Goal: Task Accomplishment & Management: Complete application form

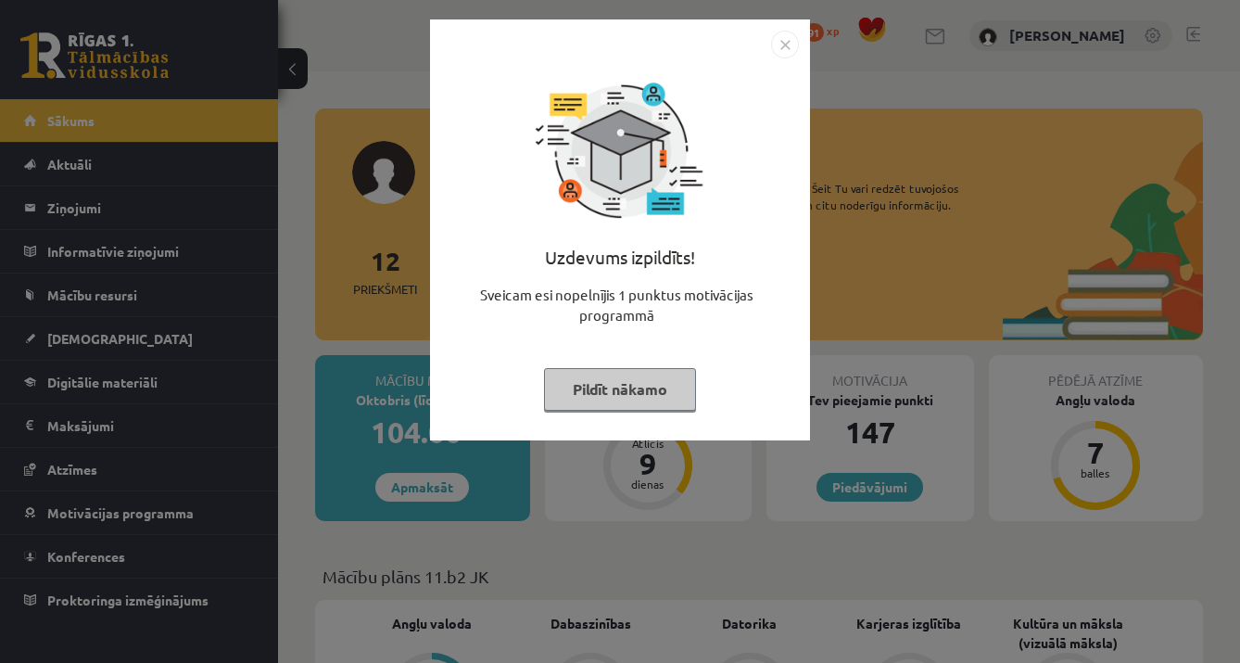
click at [603, 392] on button "Pildīt nākamo" at bounding box center [620, 389] width 152 height 43
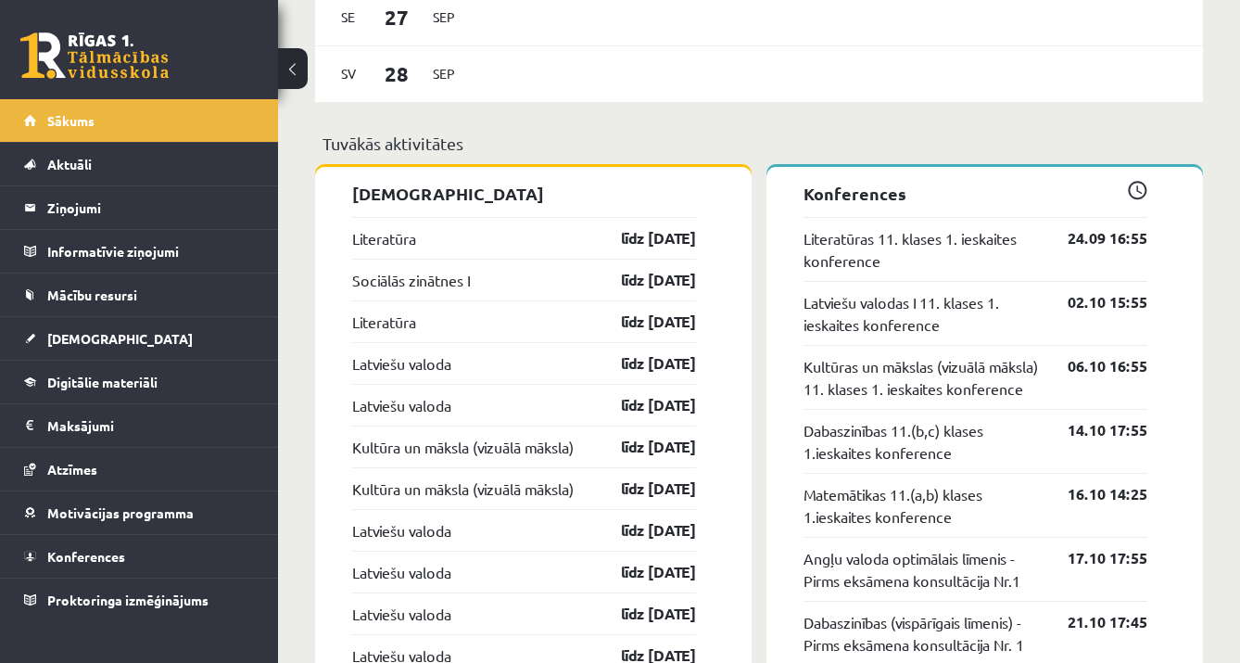
scroll to position [1545, 0]
click at [633, 254] on div "Literatūra līdz 30.09.25" at bounding box center [524, 237] width 344 height 42
click at [638, 242] on link "līdz 30.09.25" at bounding box center [642, 237] width 108 height 22
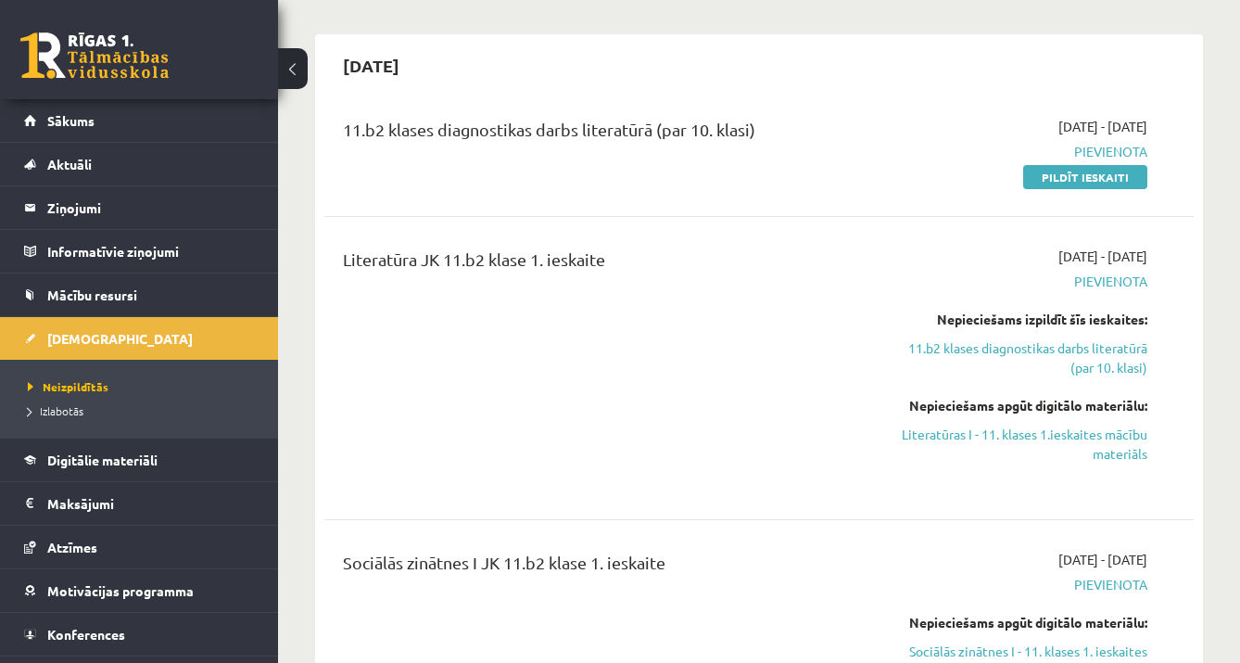
scroll to position [154, 0]
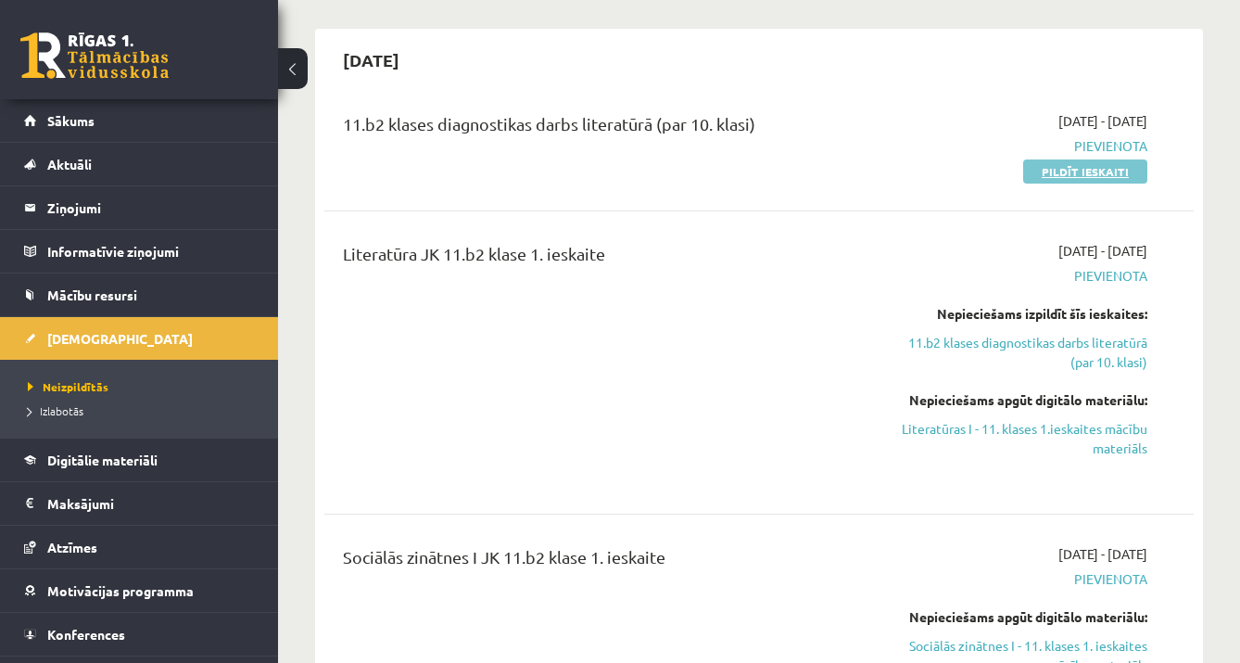
click at [1124, 170] on link "Pildīt ieskaiti" at bounding box center [1085, 171] width 124 height 24
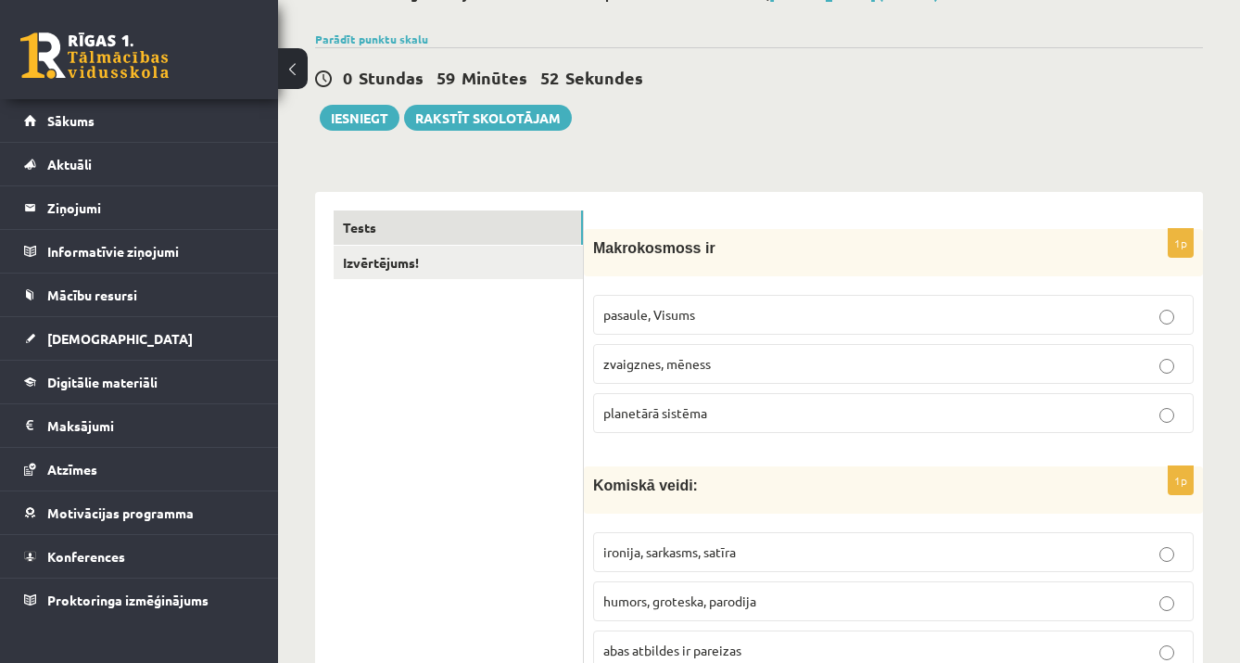
scroll to position [123, 0]
click at [853, 306] on p "pasaule, Visums" at bounding box center [893, 313] width 580 height 19
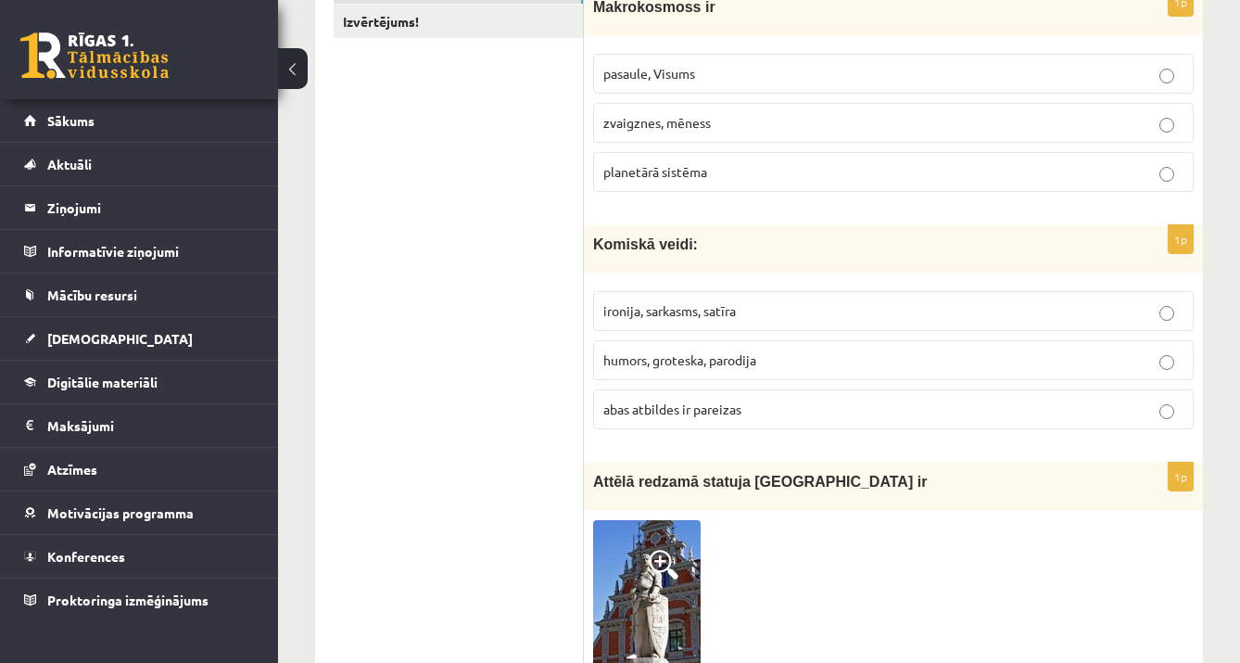
scroll to position [364, 0]
click at [992, 424] on label "abas atbildes ir pareizas" at bounding box center [893, 408] width 601 height 40
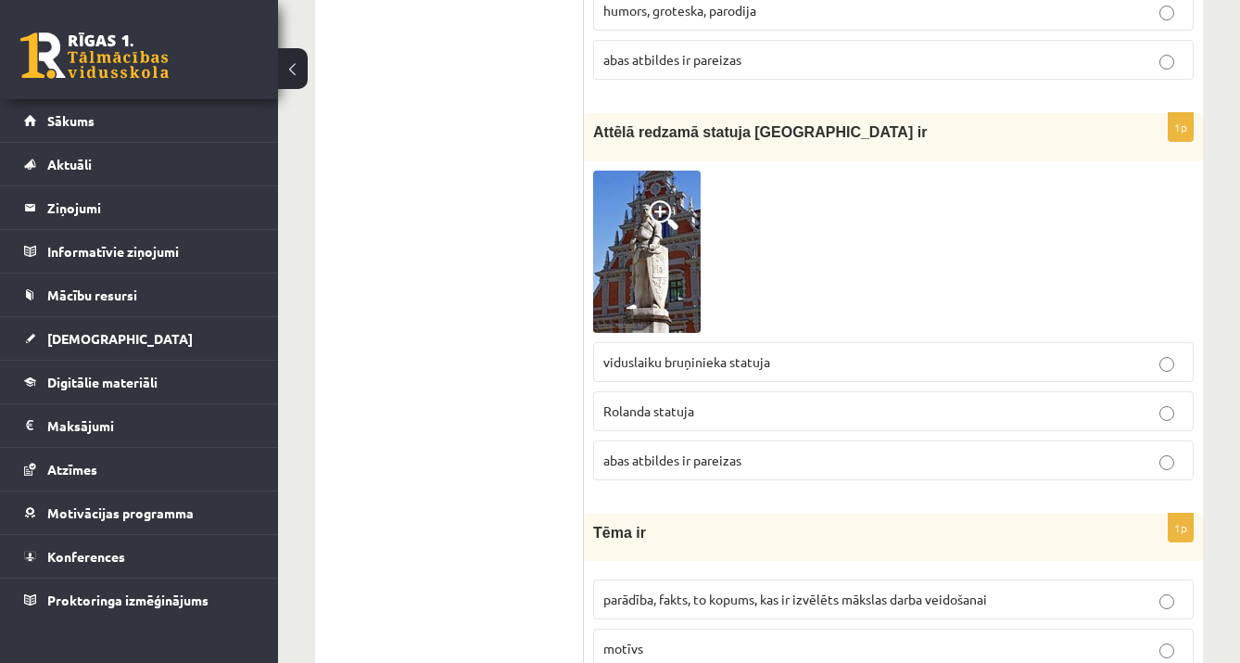
scroll to position [715, 0]
click at [659, 207] on span at bounding box center [664, 213] width 30 height 30
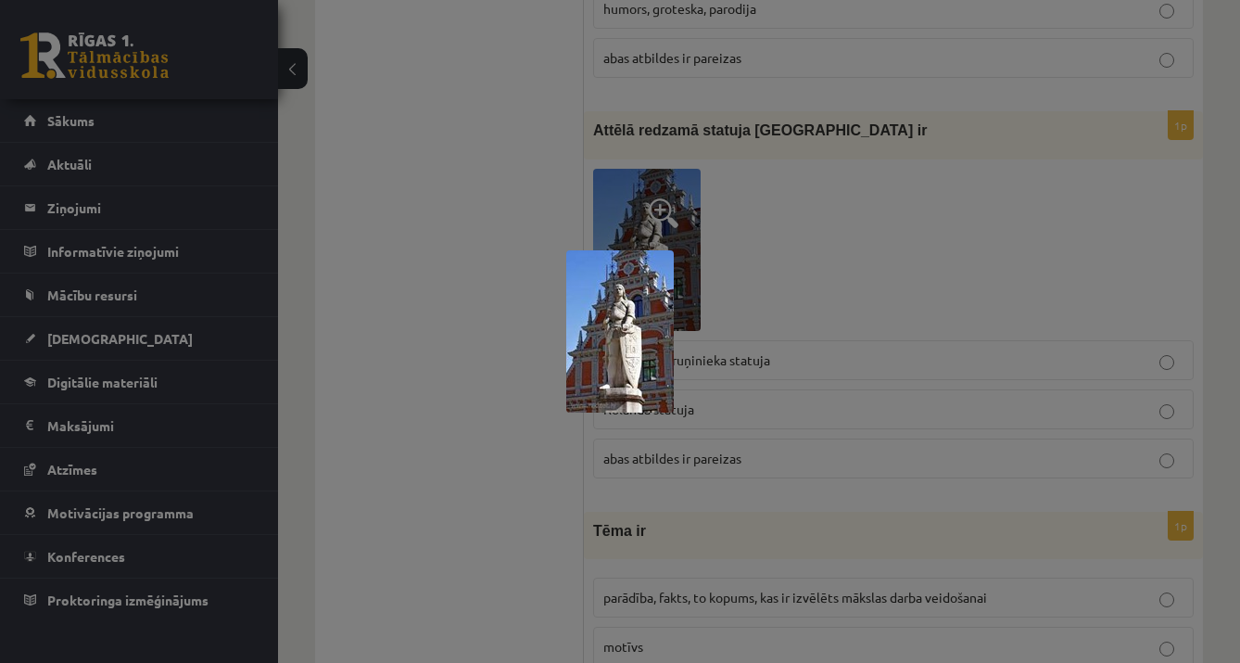
click at [808, 210] on div at bounding box center [620, 331] width 1240 height 663
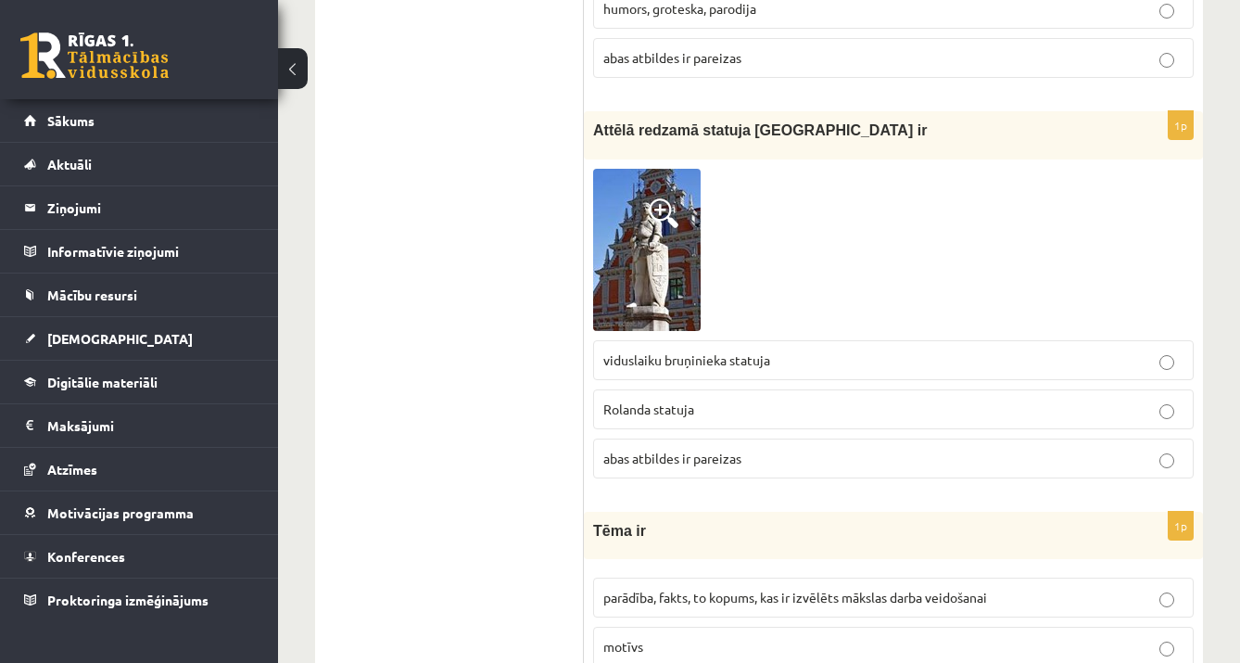
click at [658, 201] on span at bounding box center [664, 213] width 30 height 30
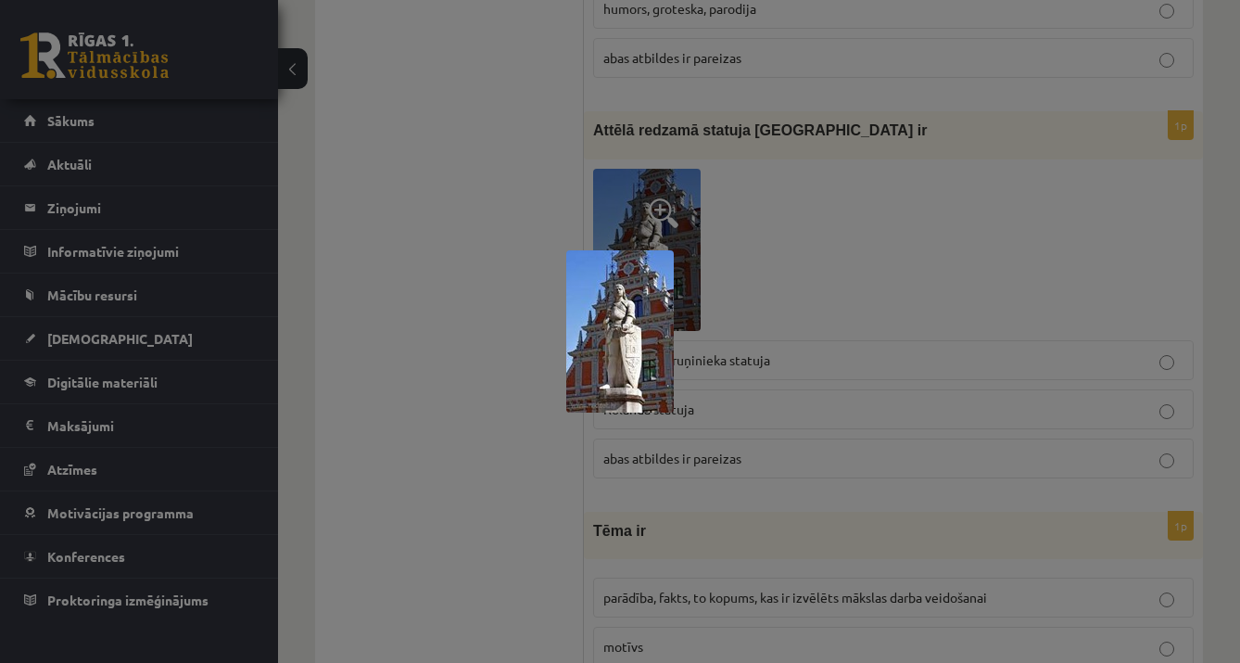
click at [795, 249] on div at bounding box center [620, 331] width 1240 height 663
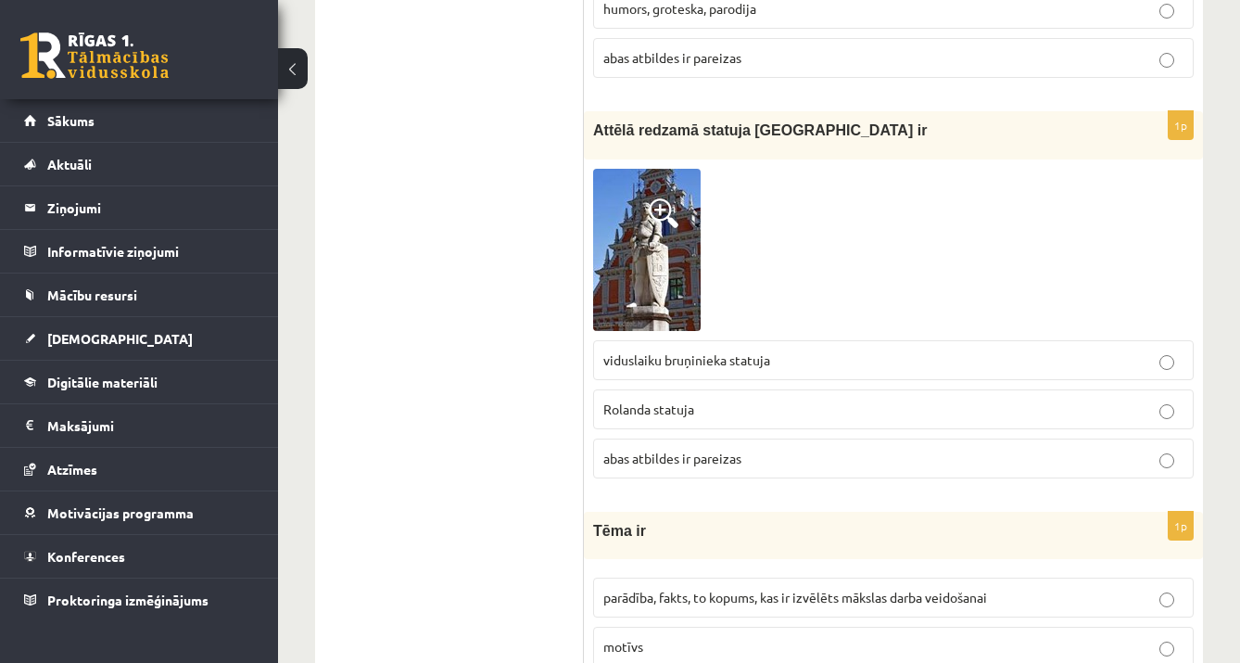
click at [679, 473] on label "abas atbildes ir pareizas" at bounding box center [893, 458] width 601 height 40
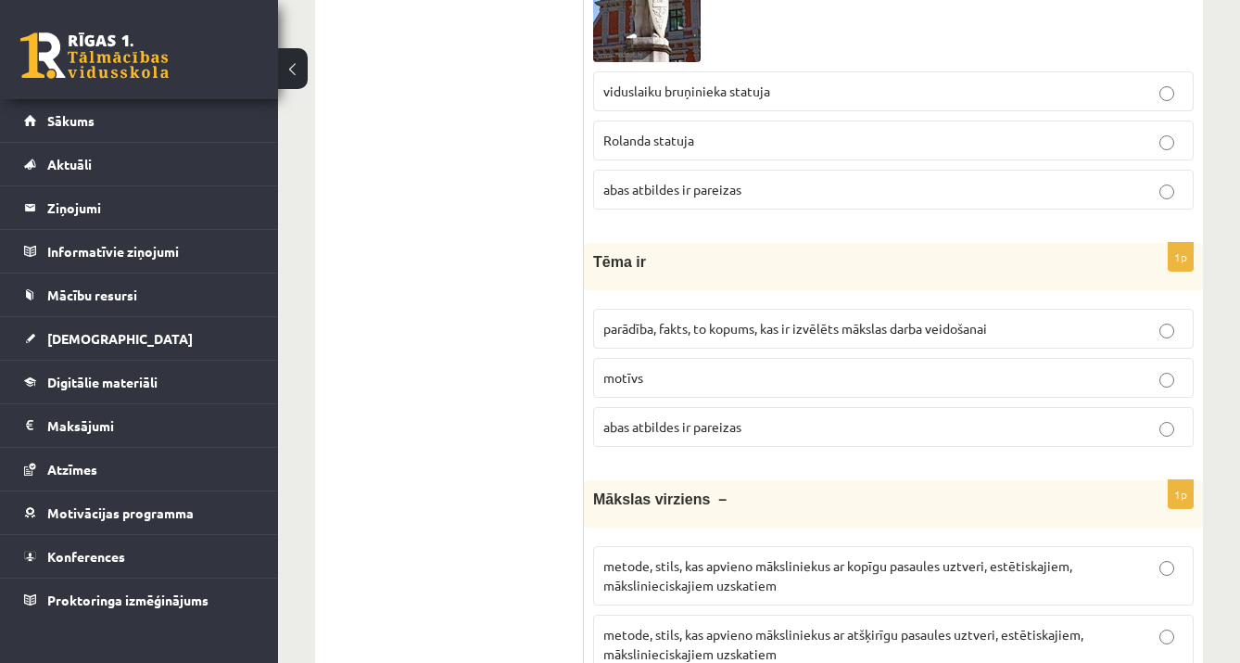
scroll to position [1002, 0]
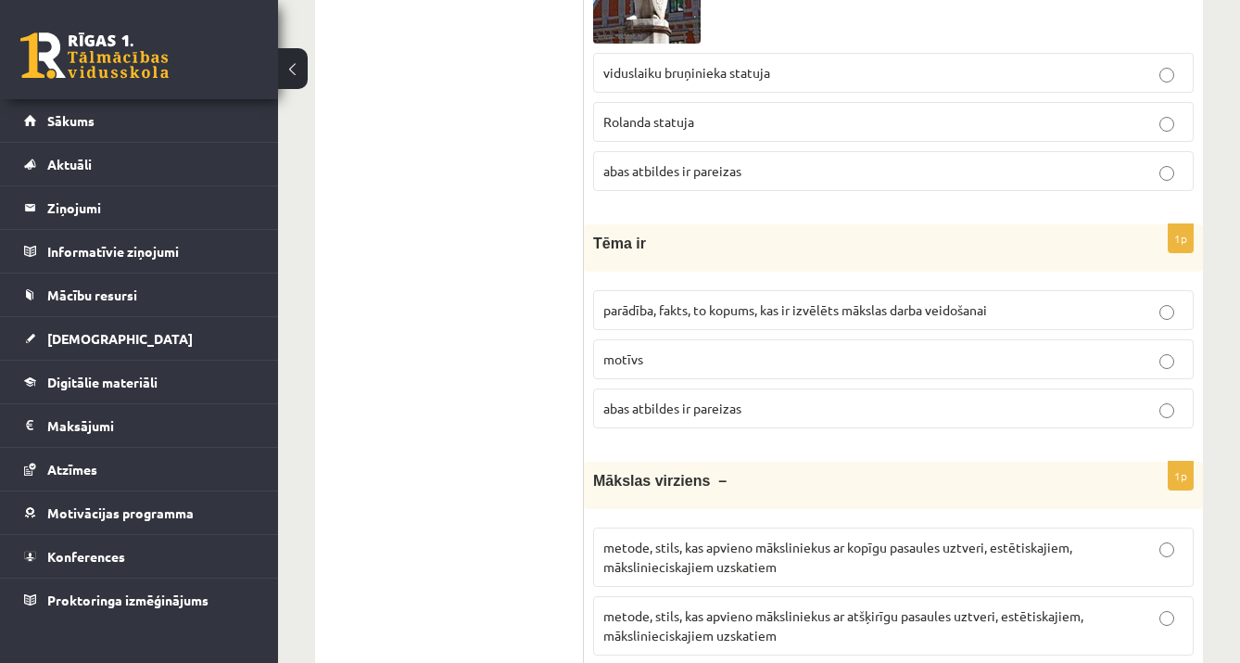
click at [744, 426] on fieldset "parādība, fakts, to kopums, kas ir izvēlēts mākslas darba veidošanai motīvs aba…" at bounding box center [893, 357] width 601 height 153
click at [751, 408] on p "abas atbildes ir pareizas" at bounding box center [893, 407] width 580 height 19
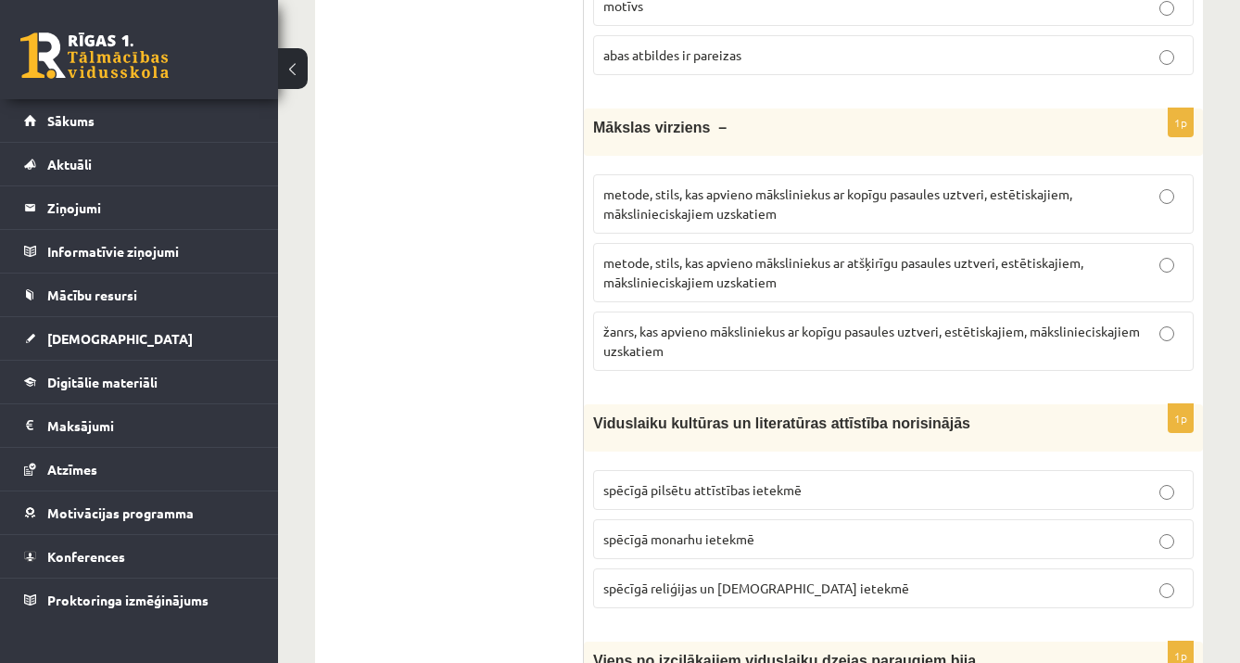
scroll to position [1357, 0]
click at [1158, 276] on p "metode, stils, kas apvieno māksliniekus ar atšķirīgu pasaules uztveri, estētisk…" at bounding box center [893, 270] width 580 height 39
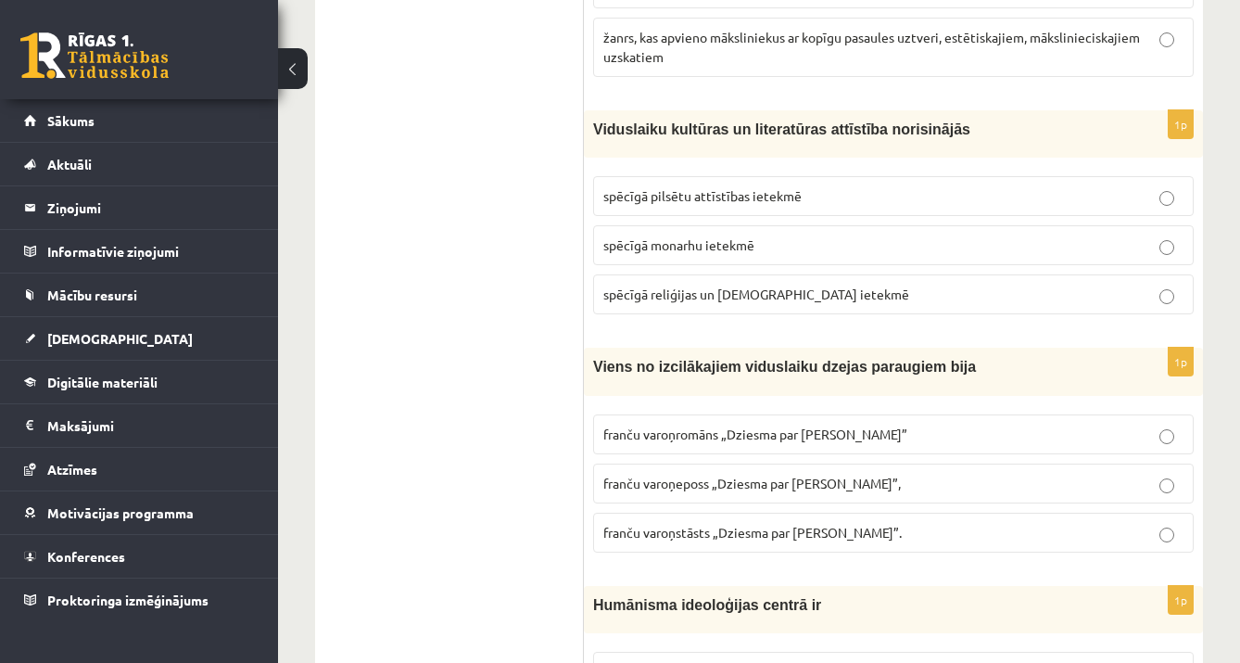
scroll to position [1652, 0]
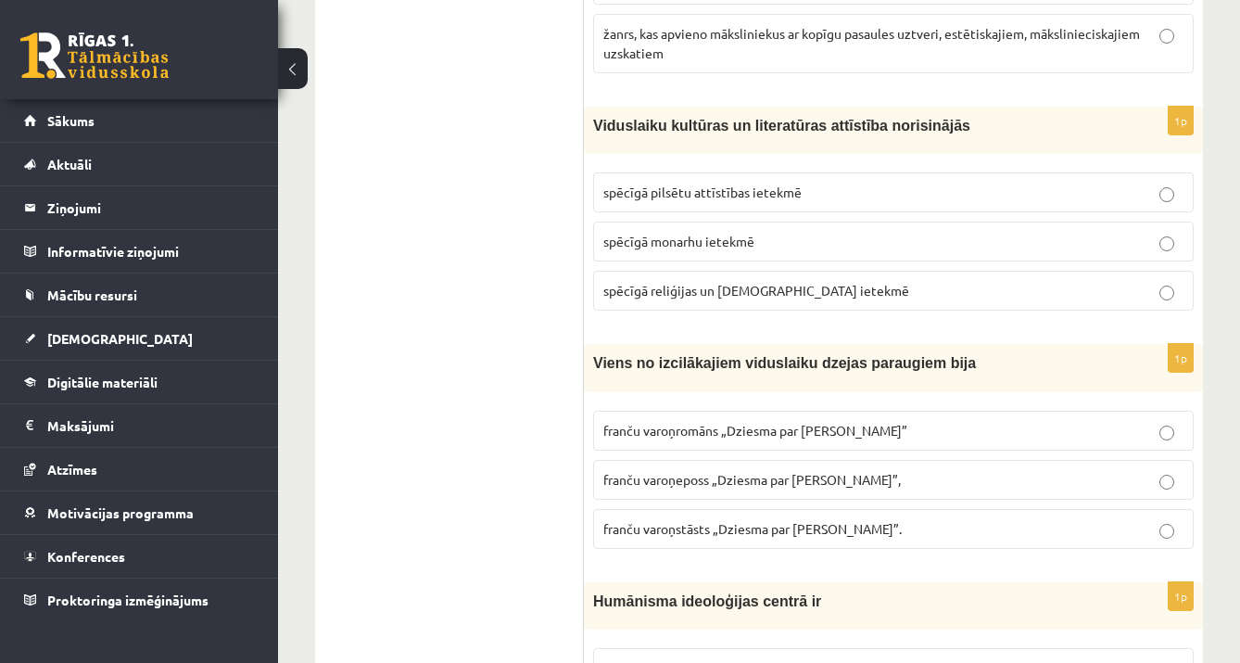
click at [1182, 285] on p "spēcīgā reliģijas un baznīcas ietekmē" at bounding box center [893, 290] width 580 height 19
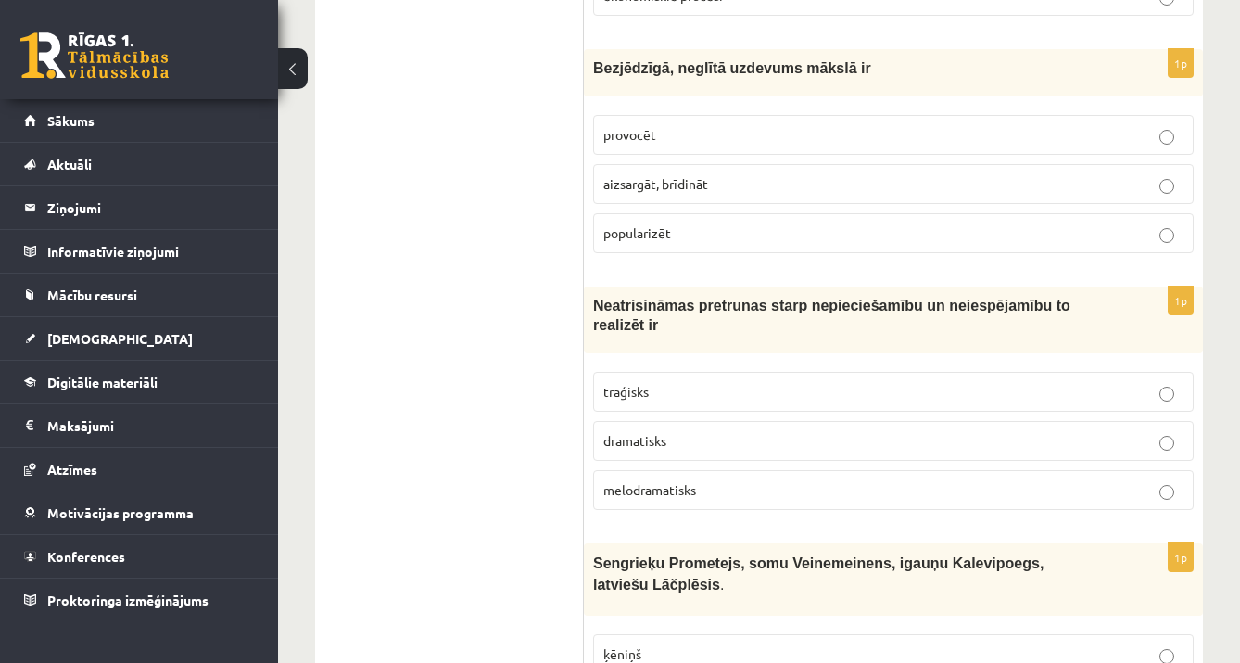
scroll to position [2425, 0]
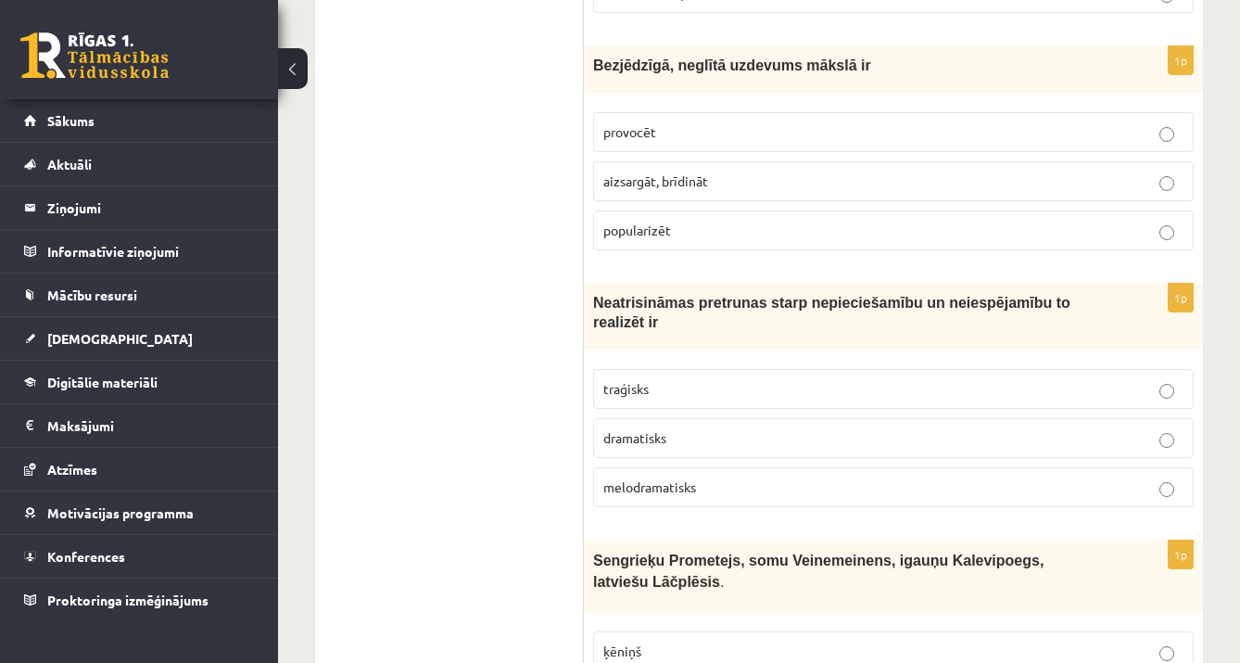
click at [1178, 133] on p "provocēt" at bounding box center [893, 131] width 580 height 19
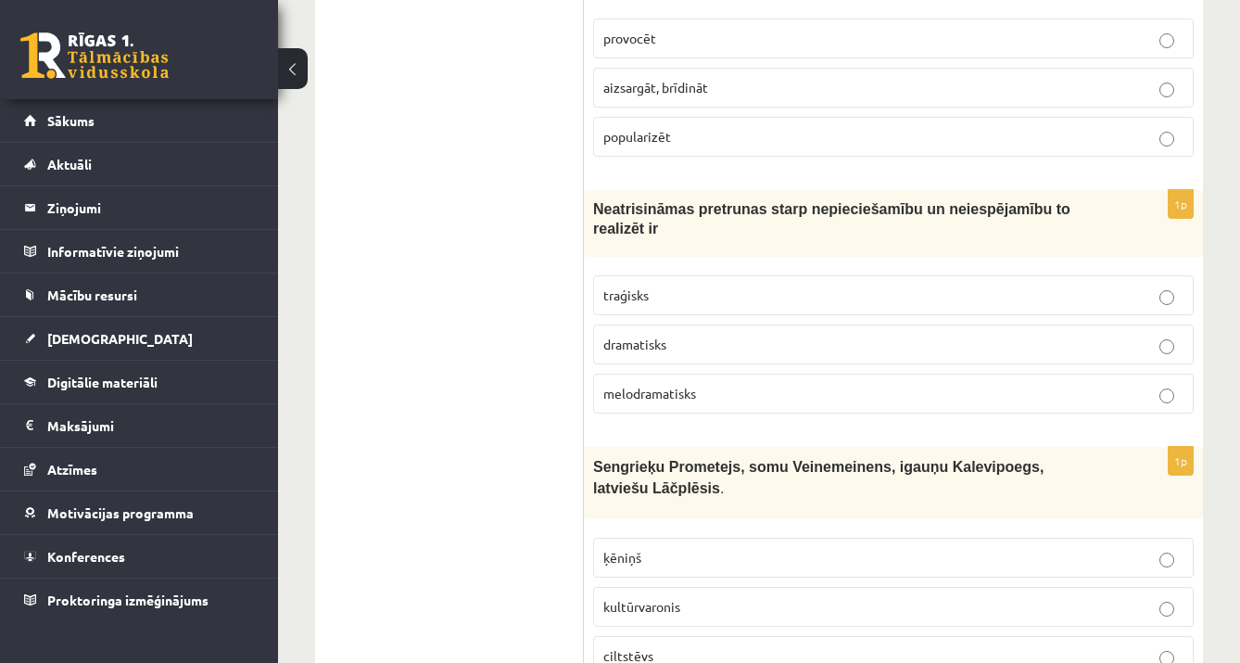
scroll to position [2524, 0]
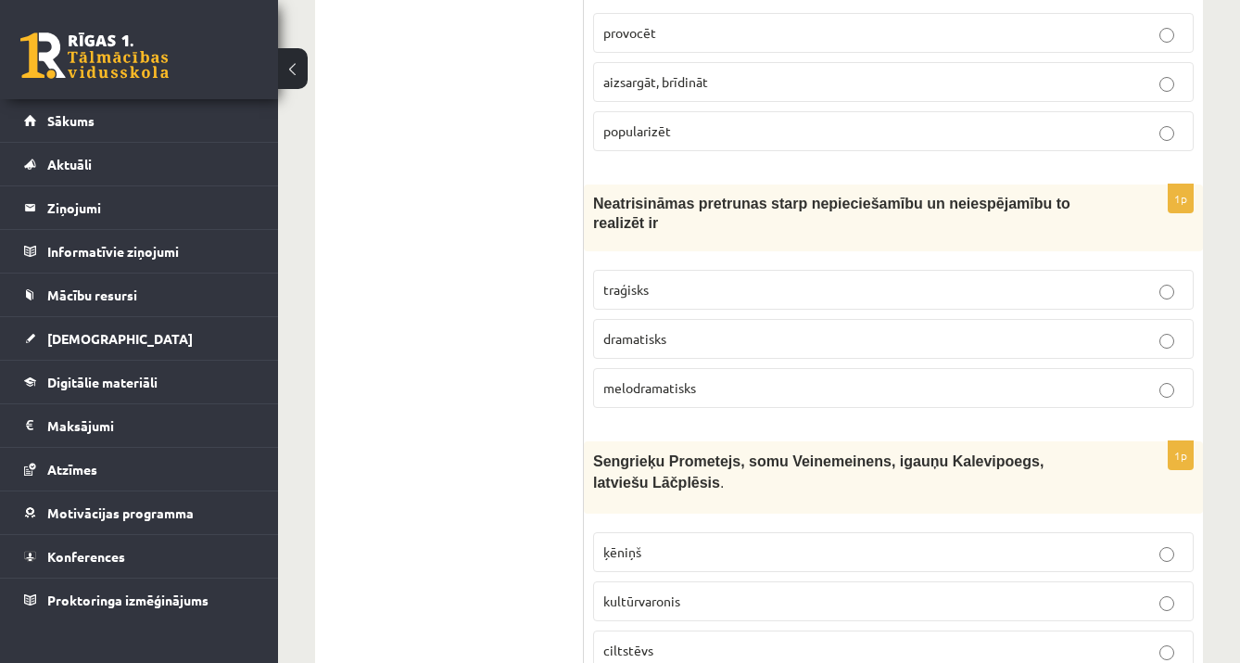
click at [1174, 288] on p "traģisks" at bounding box center [893, 289] width 580 height 19
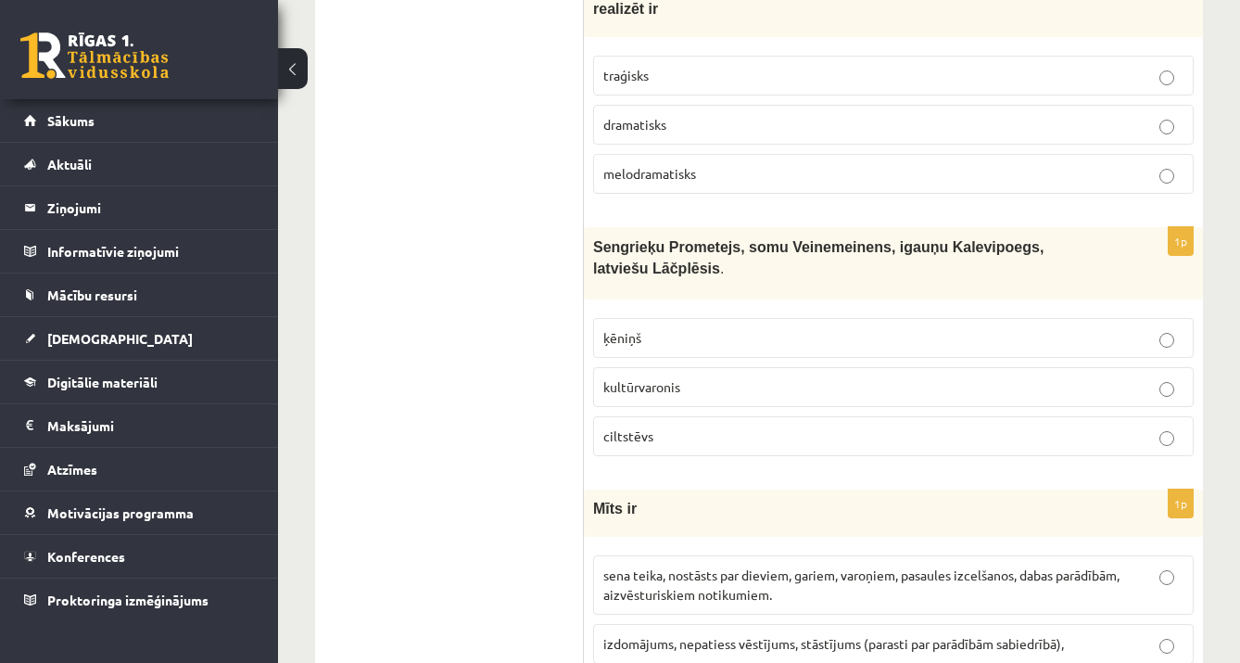
scroll to position [2738, 0]
click at [797, 377] on p "kultūrvaronis" at bounding box center [893, 386] width 580 height 19
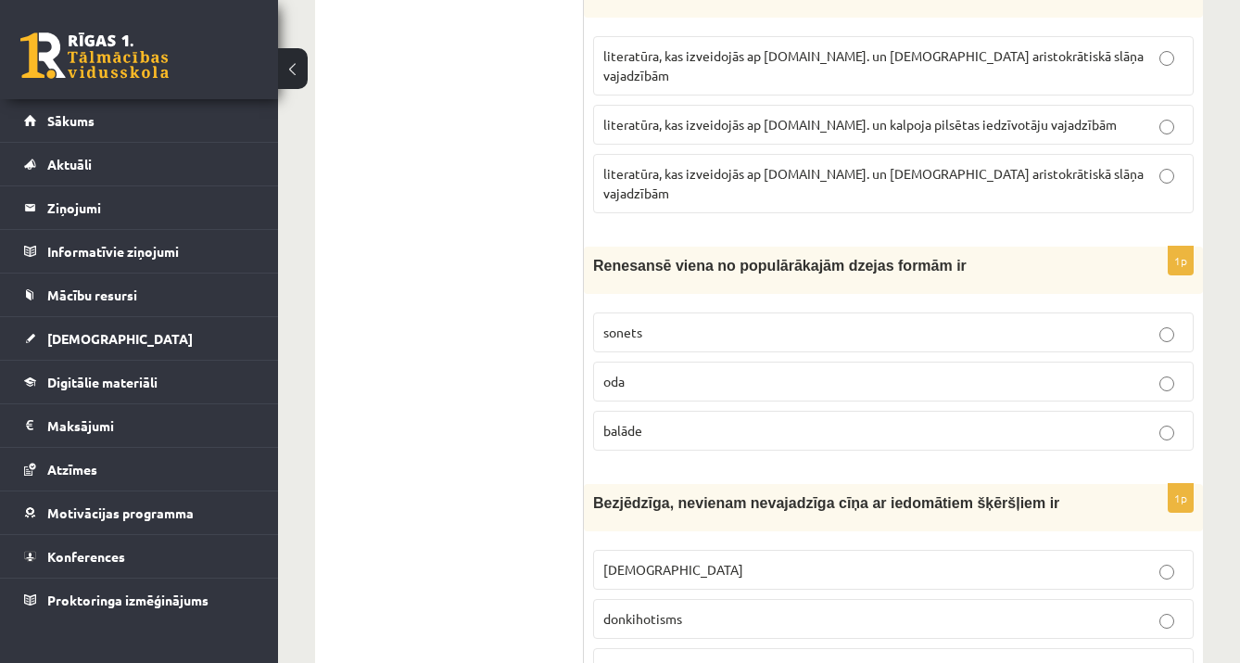
scroll to position [7019, 0]
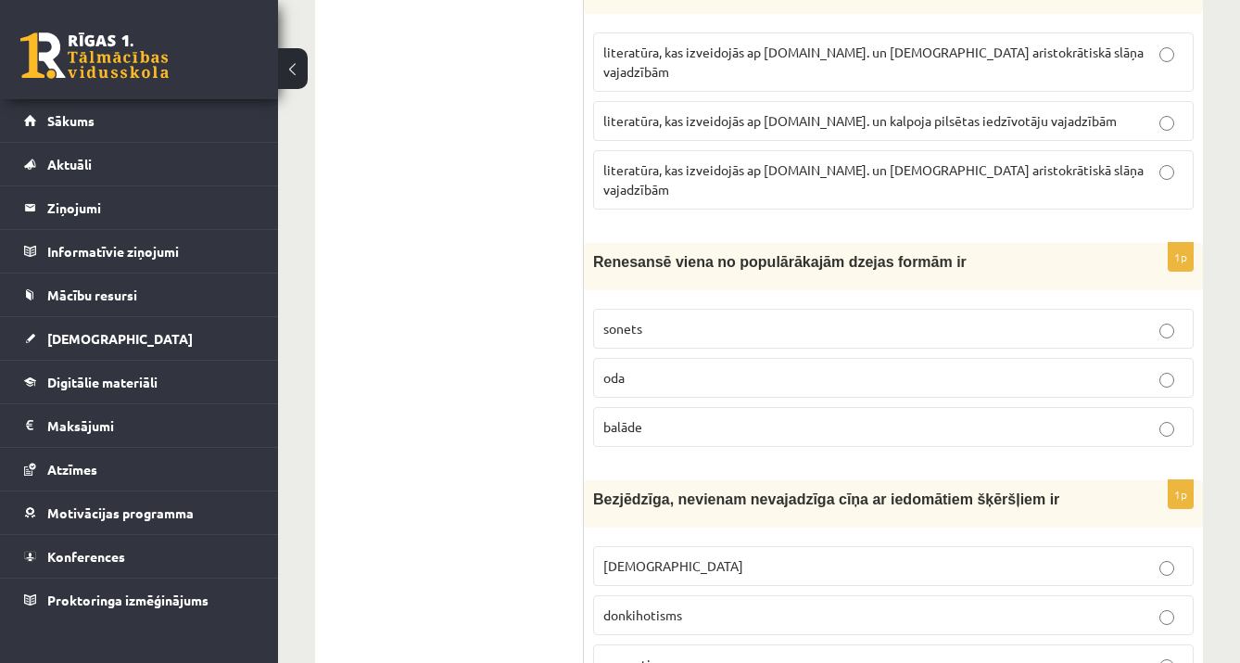
click at [1091, 417] on p "balāde" at bounding box center [893, 426] width 580 height 19
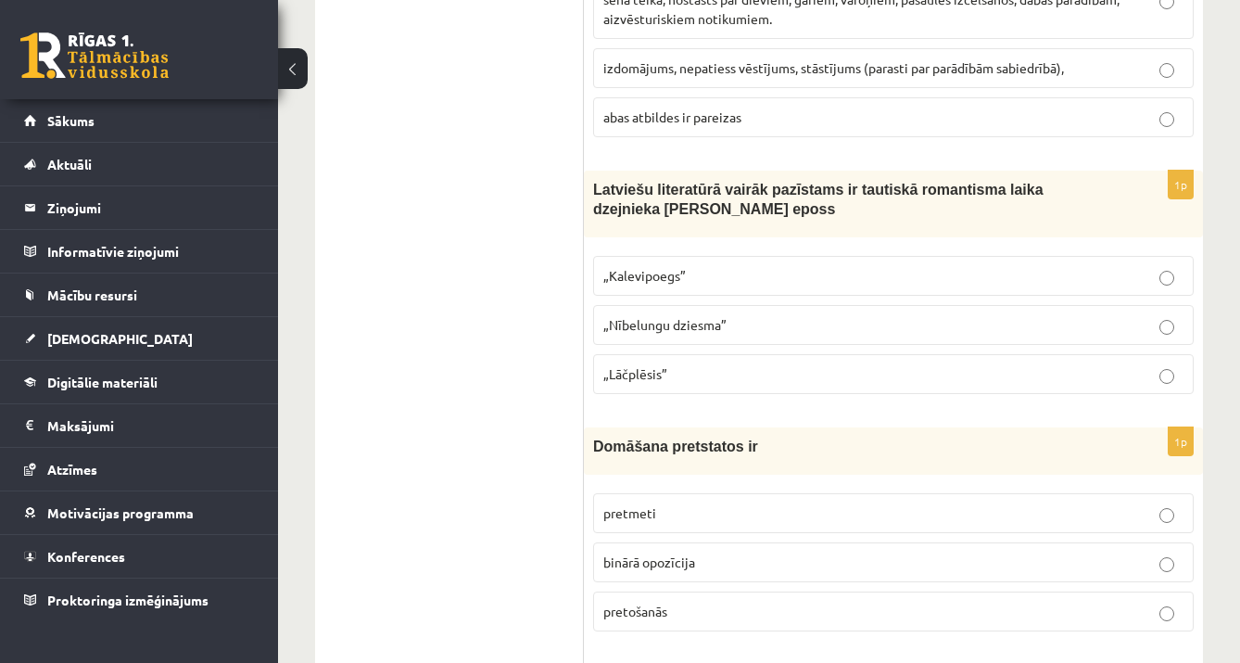
scroll to position [3316, 0]
click at [1180, 366] on p "„Lāčplēsis”" at bounding box center [893, 371] width 580 height 19
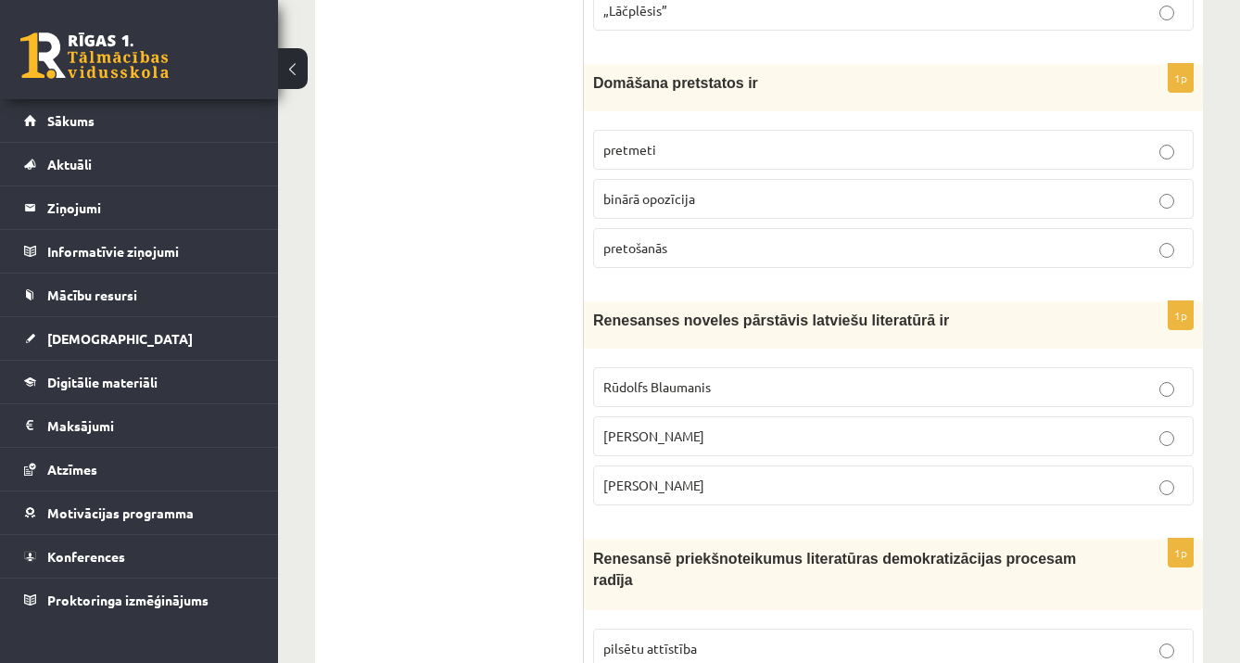
scroll to position [3678, 0]
click at [1059, 194] on p "binārā opozīcija" at bounding box center [893, 197] width 580 height 19
click at [1020, 486] on label "Jānis Ezeriņš" at bounding box center [893, 484] width 601 height 40
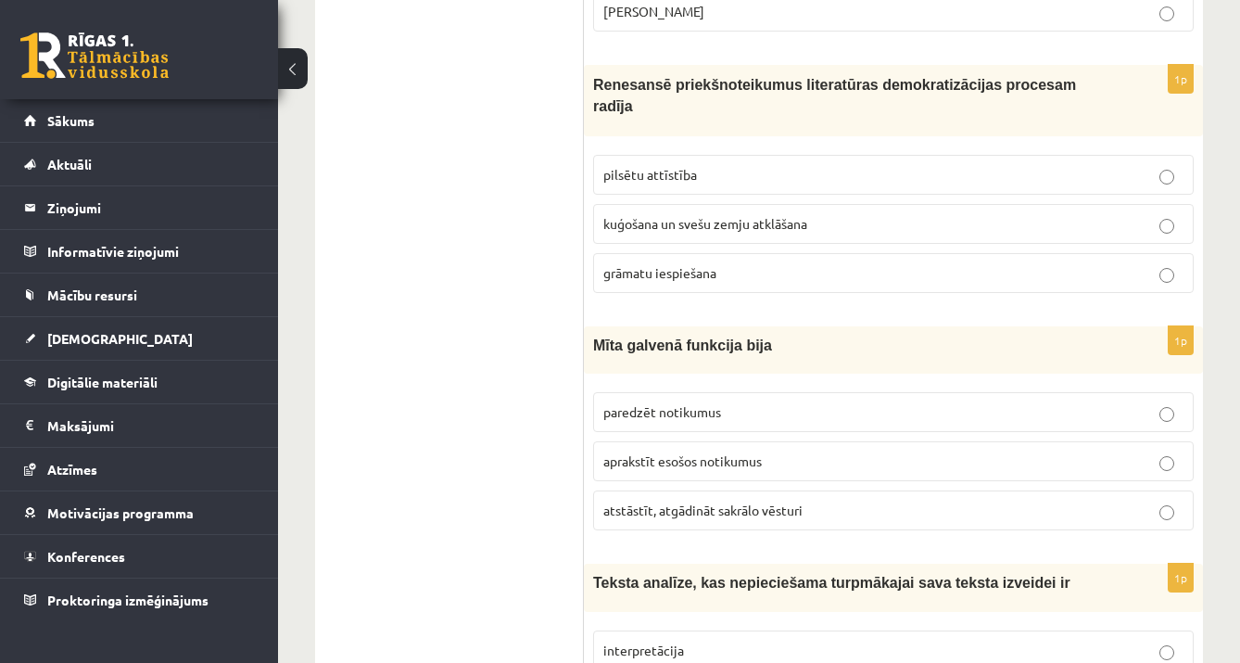
scroll to position [4137, 0]
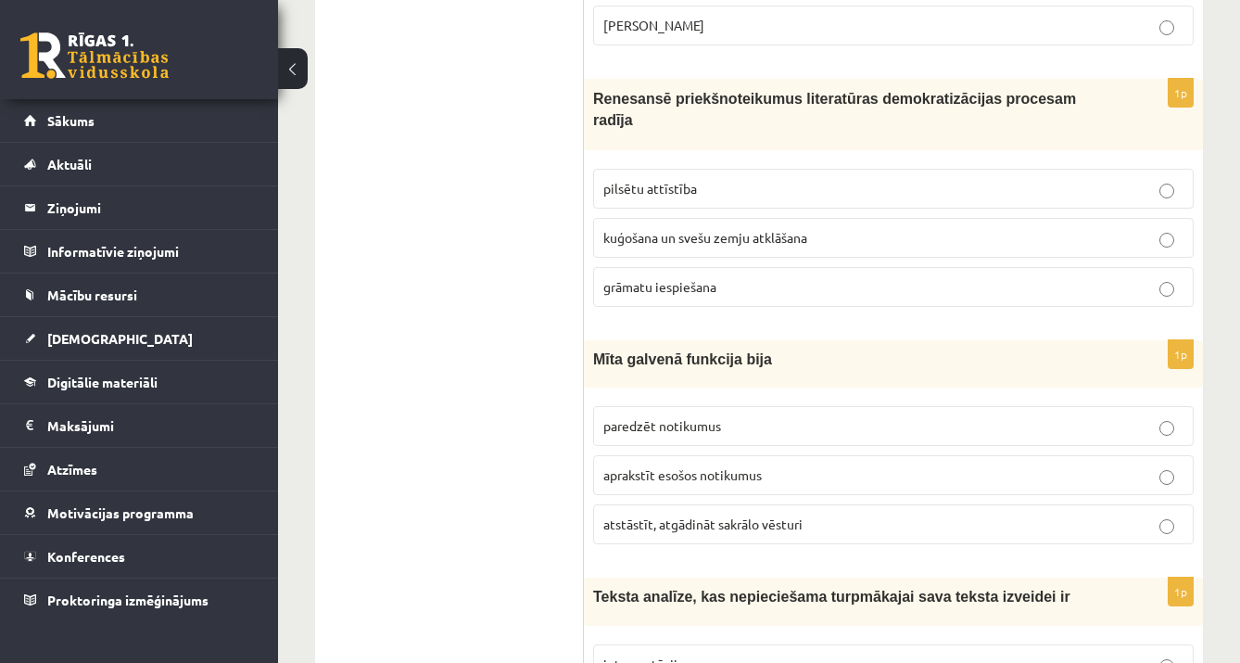
click at [1017, 179] on p "pilsētu attīstība" at bounding box center [893, 188] width 580 height 19
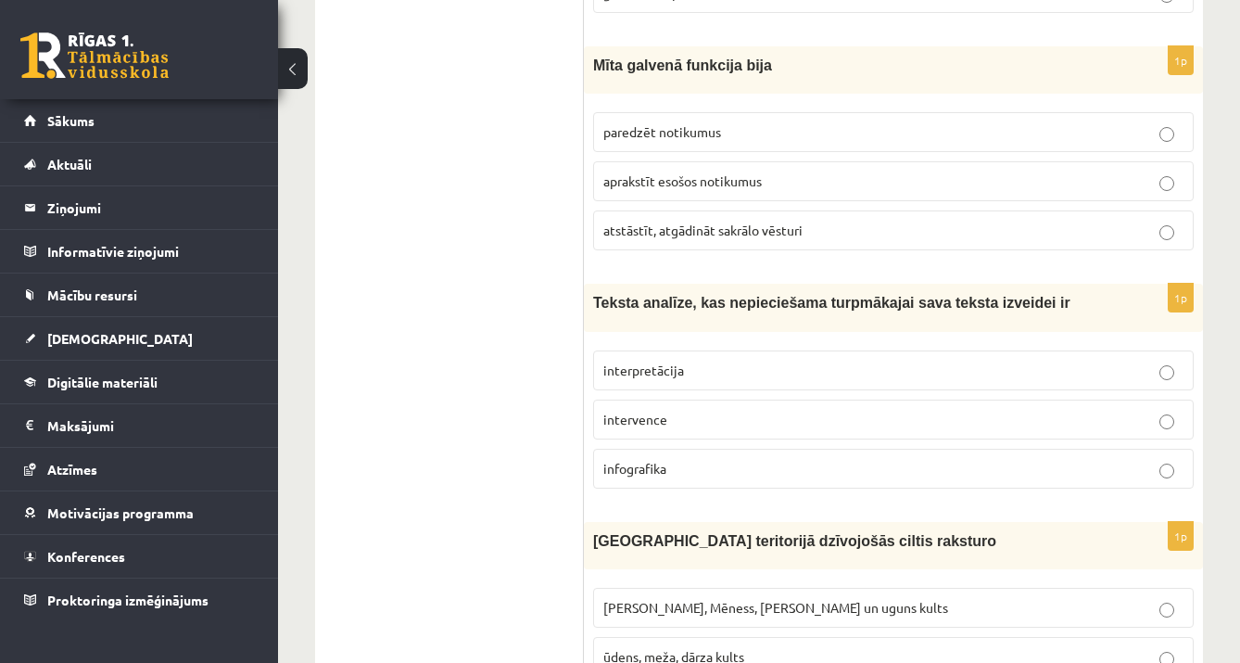
scroll to position [4427, 0]
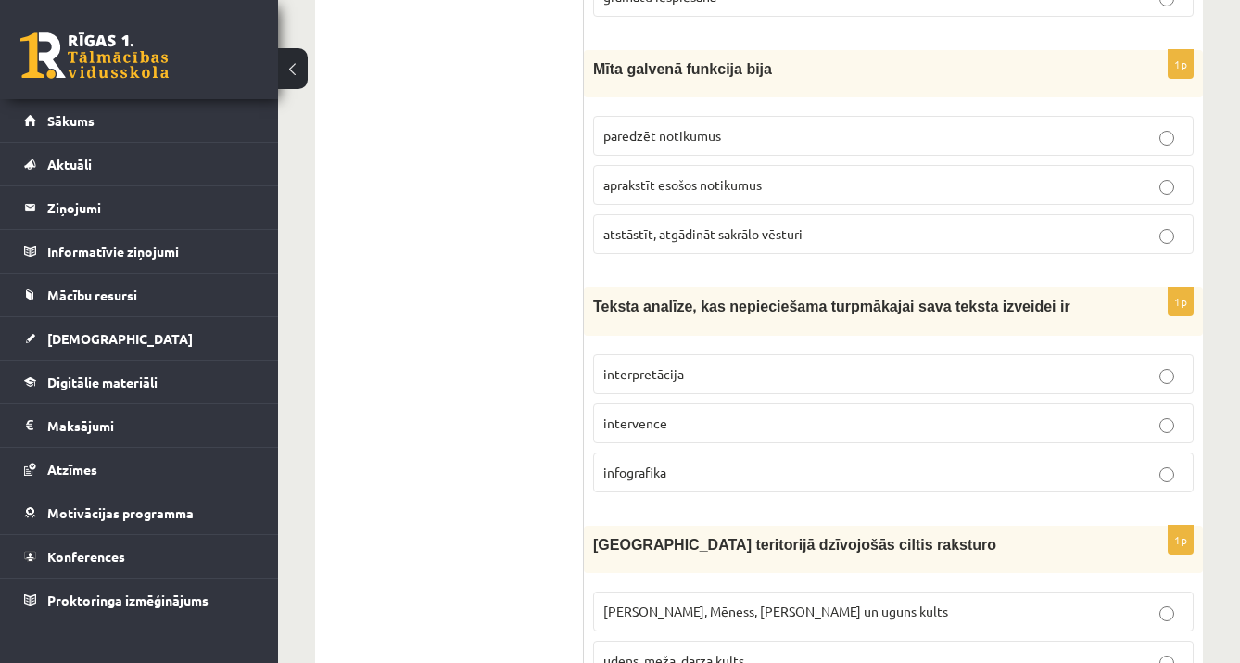
click at [1047, 224] on p "atstāstīt, atgādināt sakrālo vēsturi" at bounding box center [893, 233] width 580 height 19
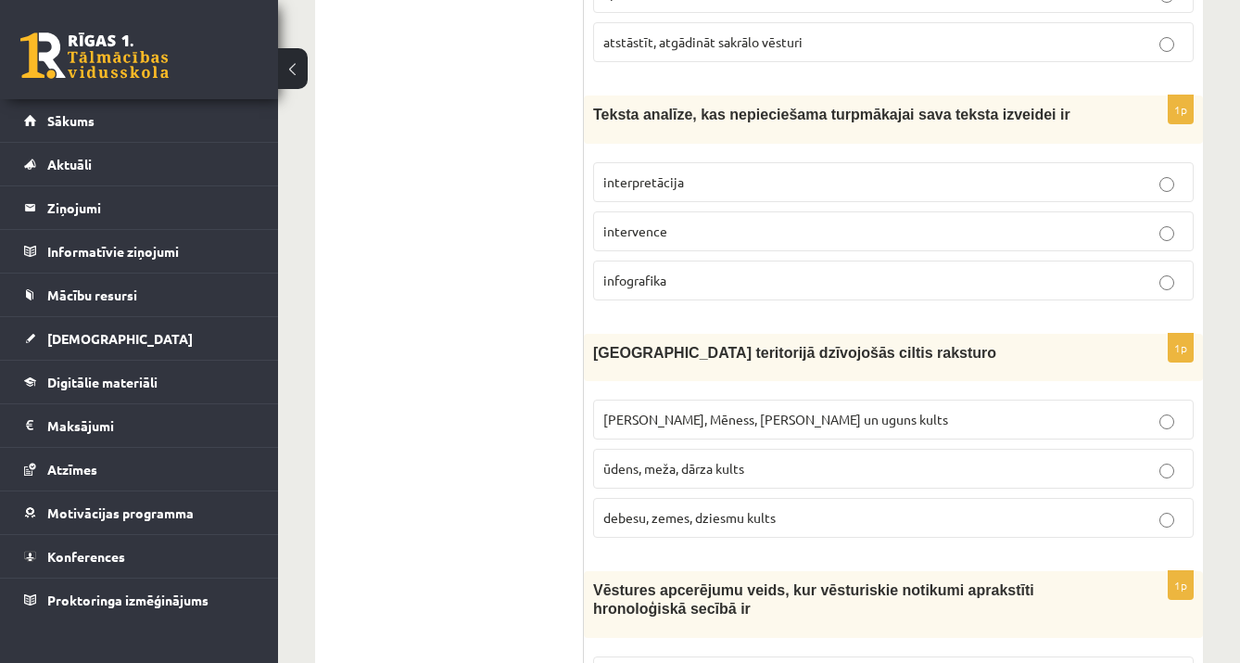
scroll to position [4637, 0]
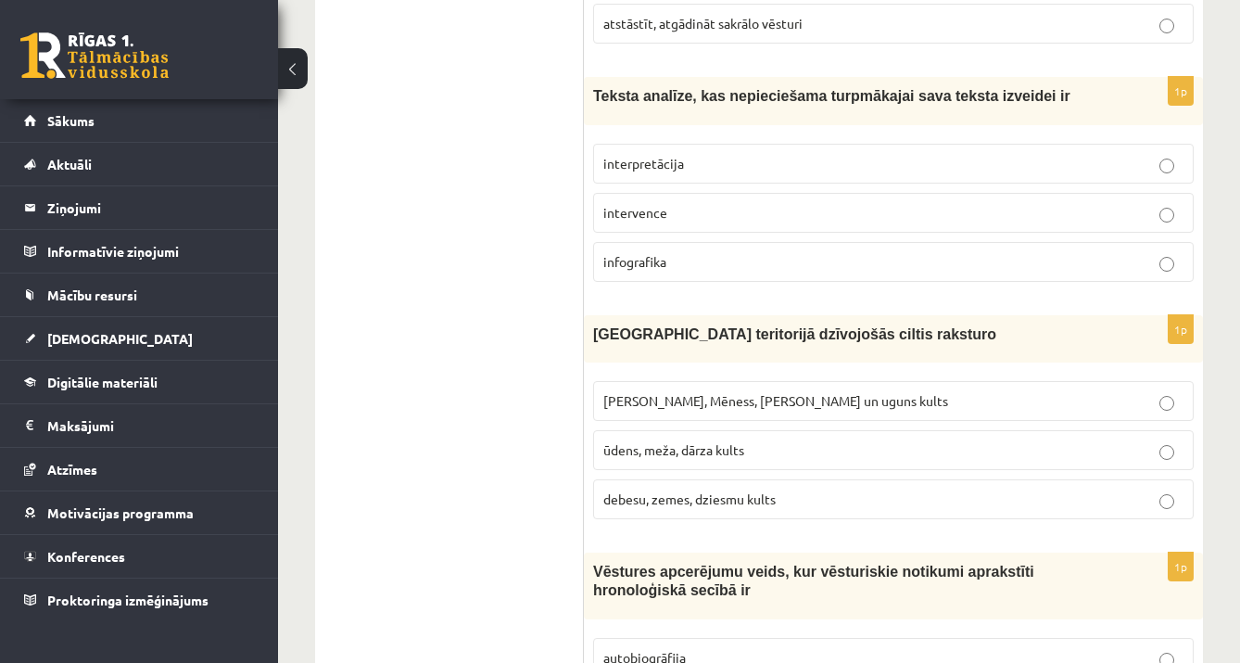
click at [786, 162] on label "interpretācija" at bounding box center [893, 164] width 601 height 40
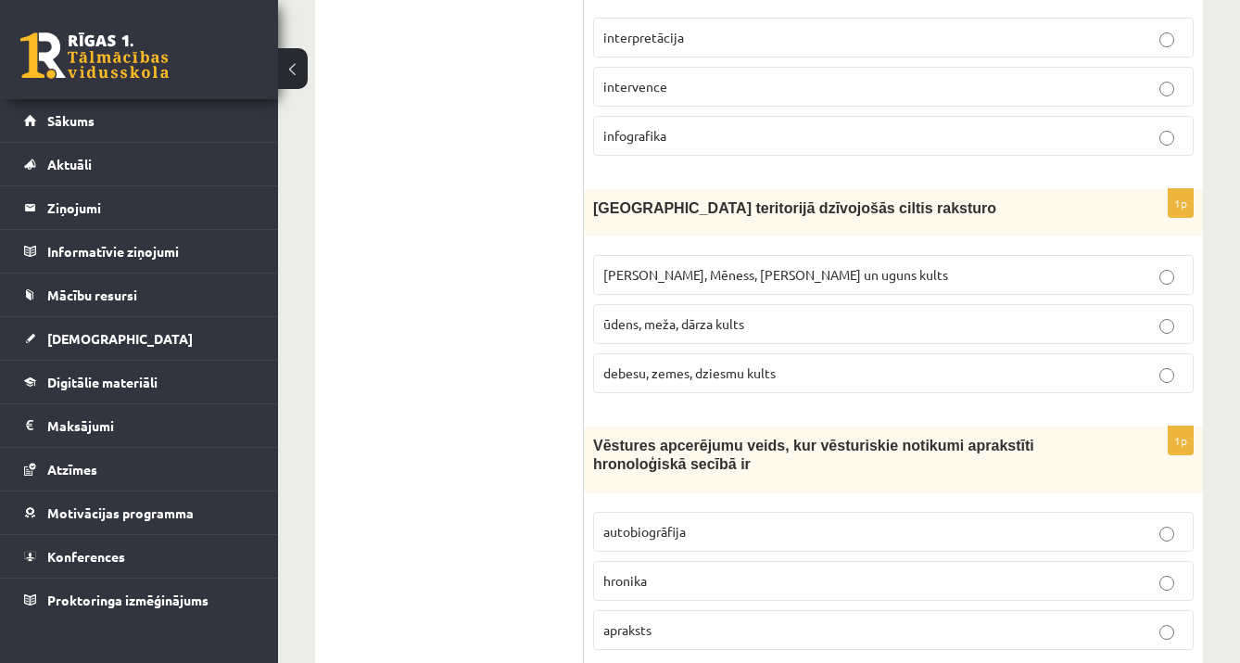
scroll to position [4764, 0]
click at [843, 264] on p "Saules, Mēness, Pērkona un uguns kults" at bounding box center [893, 273] width 580 height 19
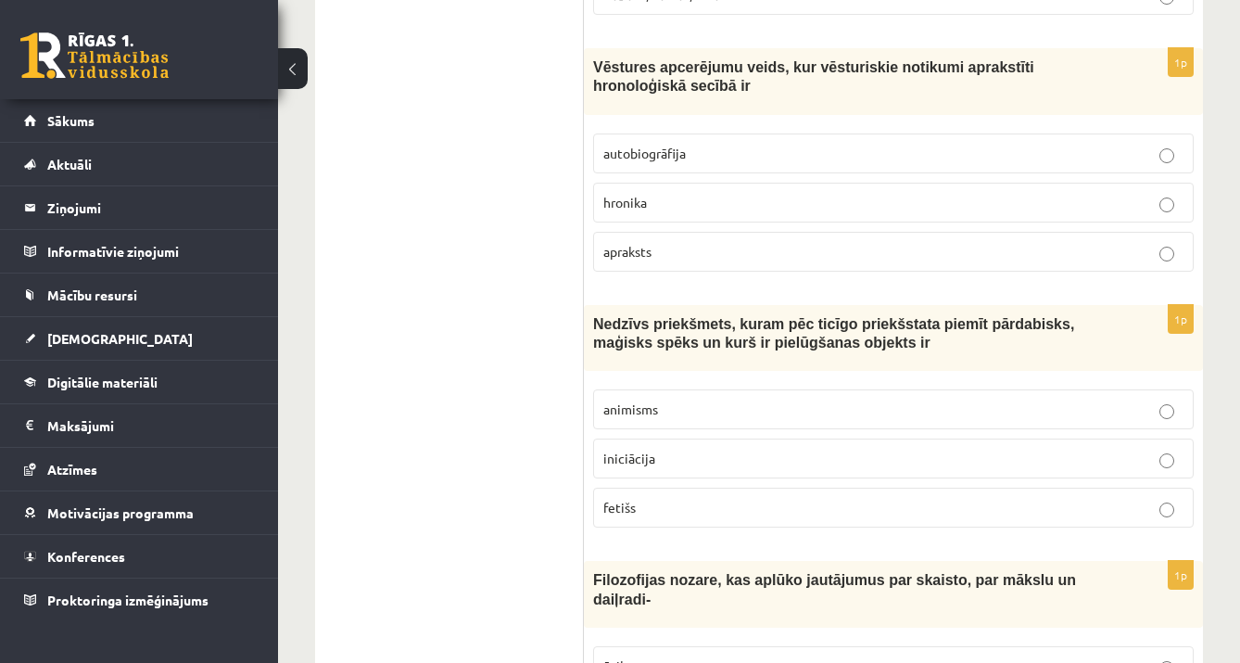
scroll to position [5159, 0]
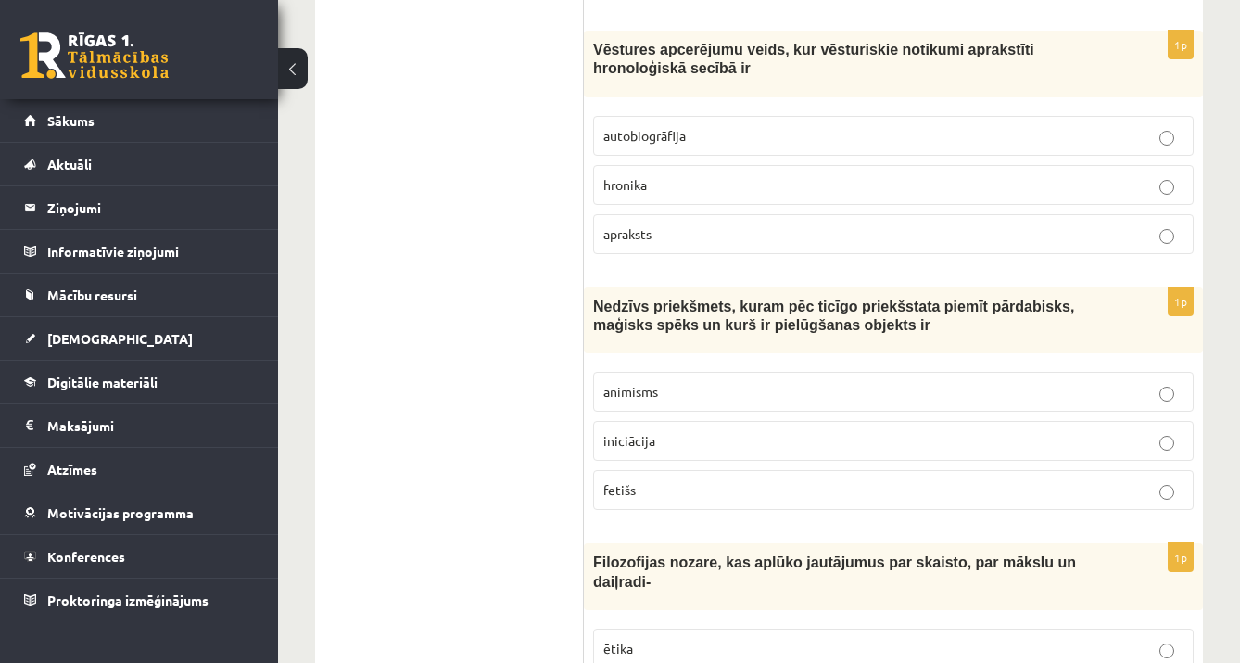
click at [1168, 470] on label "fetišs" at bounding box center [893, 490] width 601 height 40
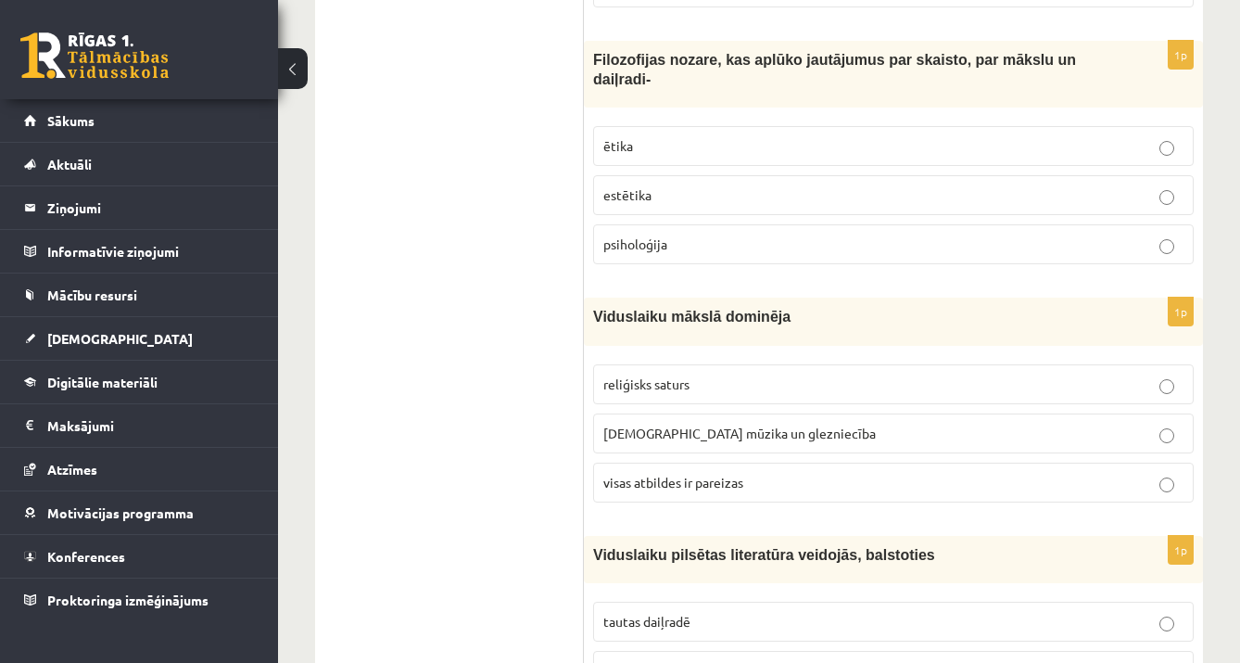
scroll to position [5620, 0]
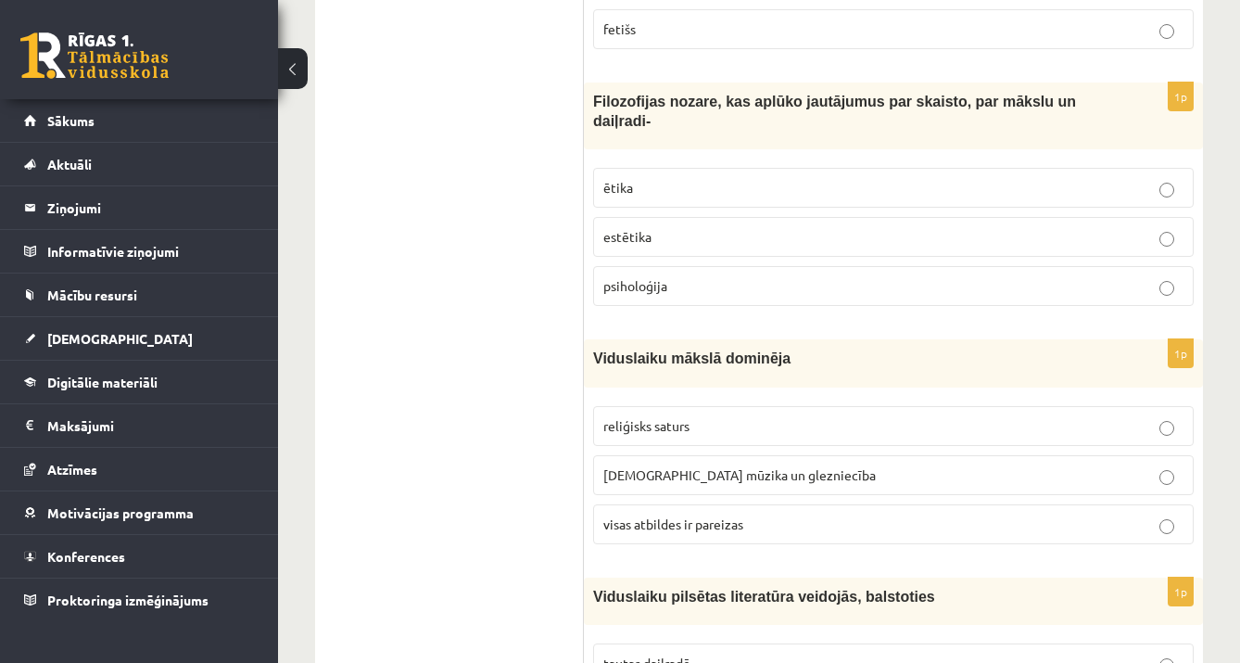
click at [993, 232] on label "estētika" at bounding box center [893, 237] width 601 height 40
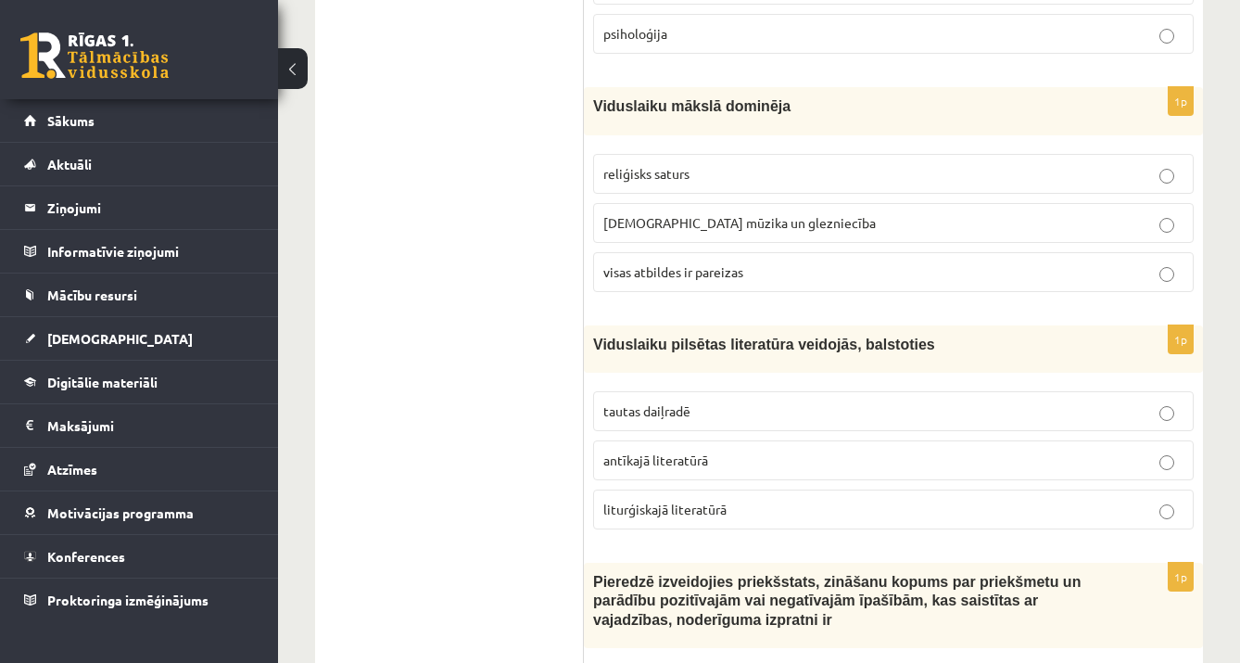
scroll to position [5872, 0]
click at [1129, 262] on p "visas atbildes ir pareizas" at bounding box center [893, 271] width 580 height 19
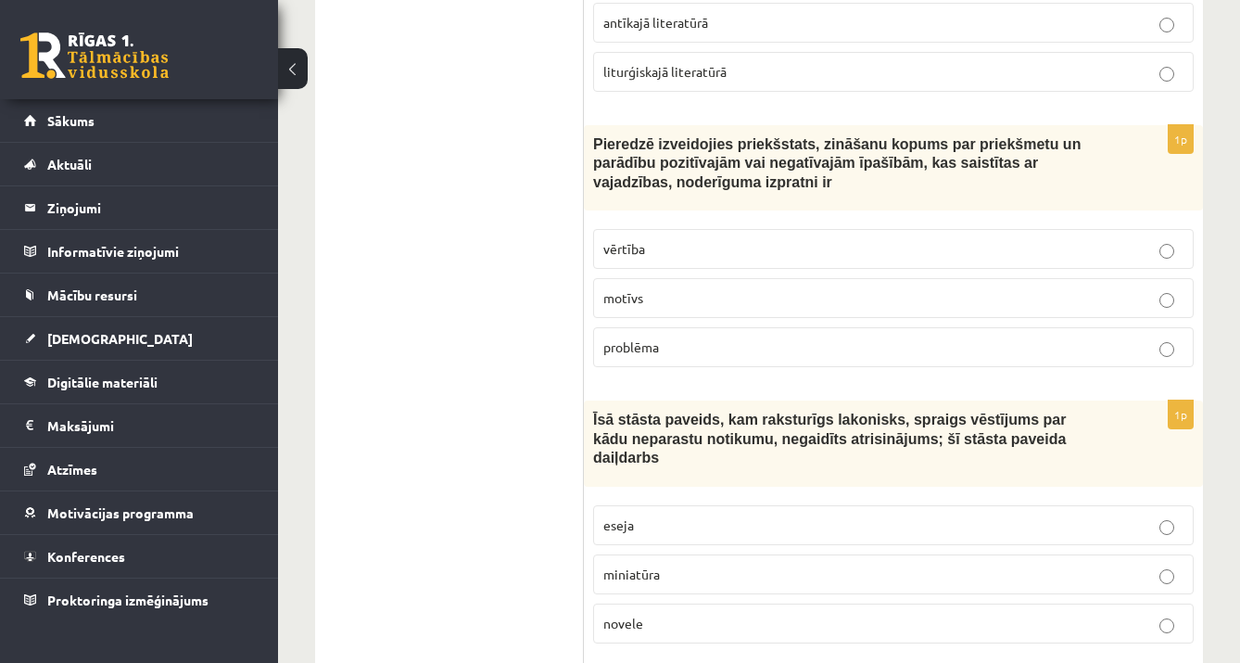
scroll to position [6331, 0]
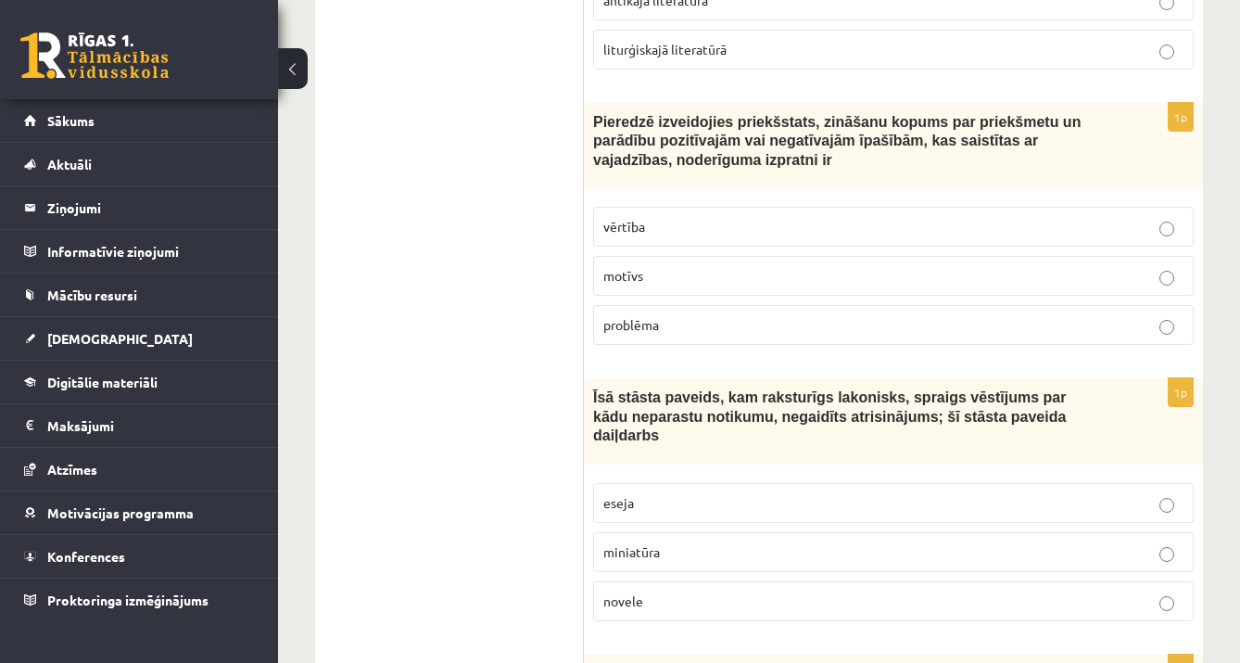
click at [1158, 542] on p "miniatūra" at bounding box center [893, 551] width 580 height 19
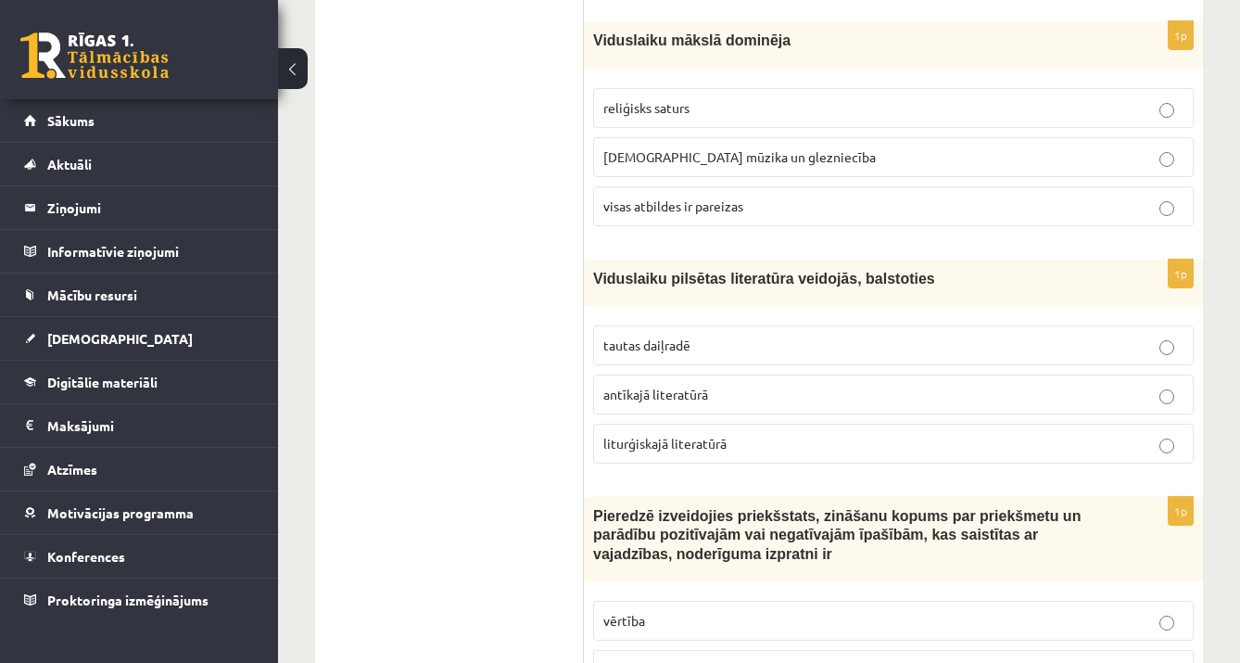
scroll to position [5939, 0]
click at [1041, 383] on p "antīkajā literatūrā" at bounding box center [893, 392] width 580 height 19
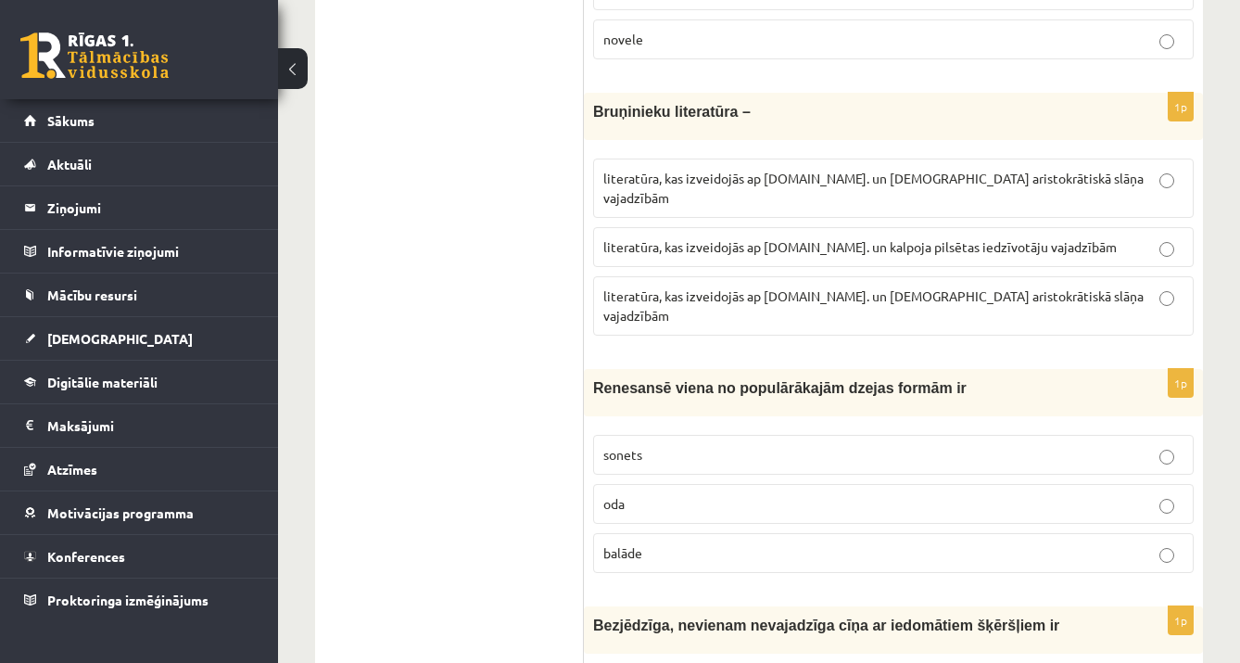
scroll to position [6924, 0]
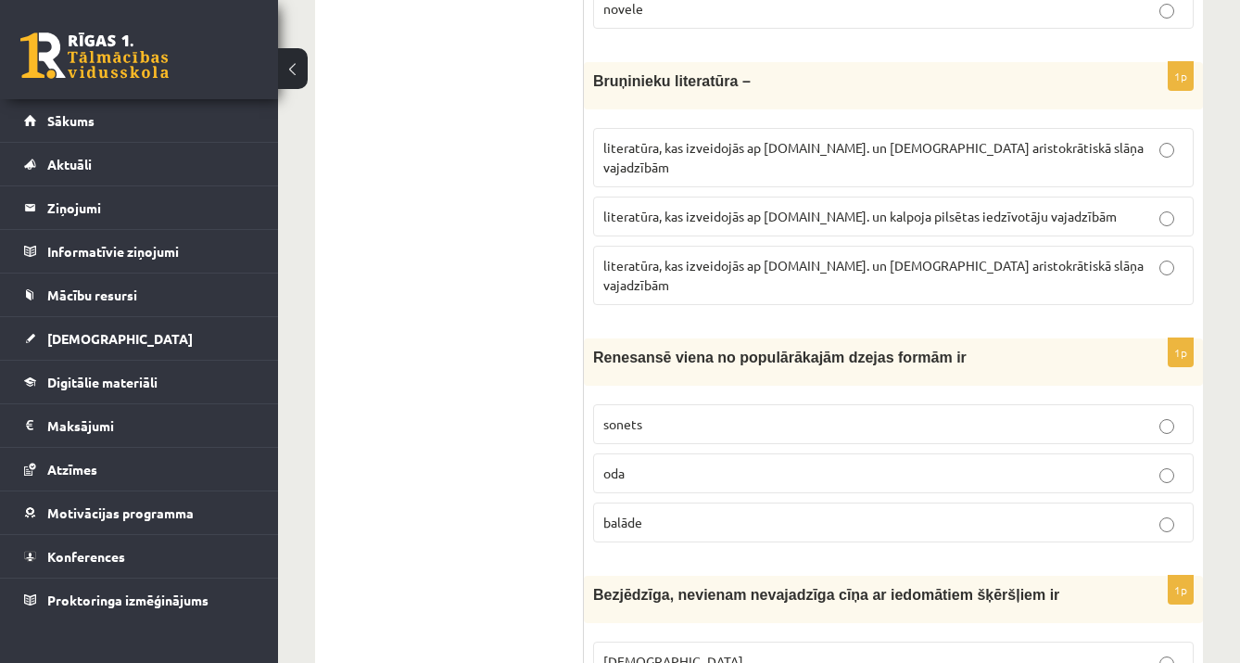
click at [1174, 207] on p "literatūra, kas izveidojās ap 12.gs. un kalpoja pilsētas iedzīvotāju vajadzībām" at bounding box center [893, 216] width 580 height 19
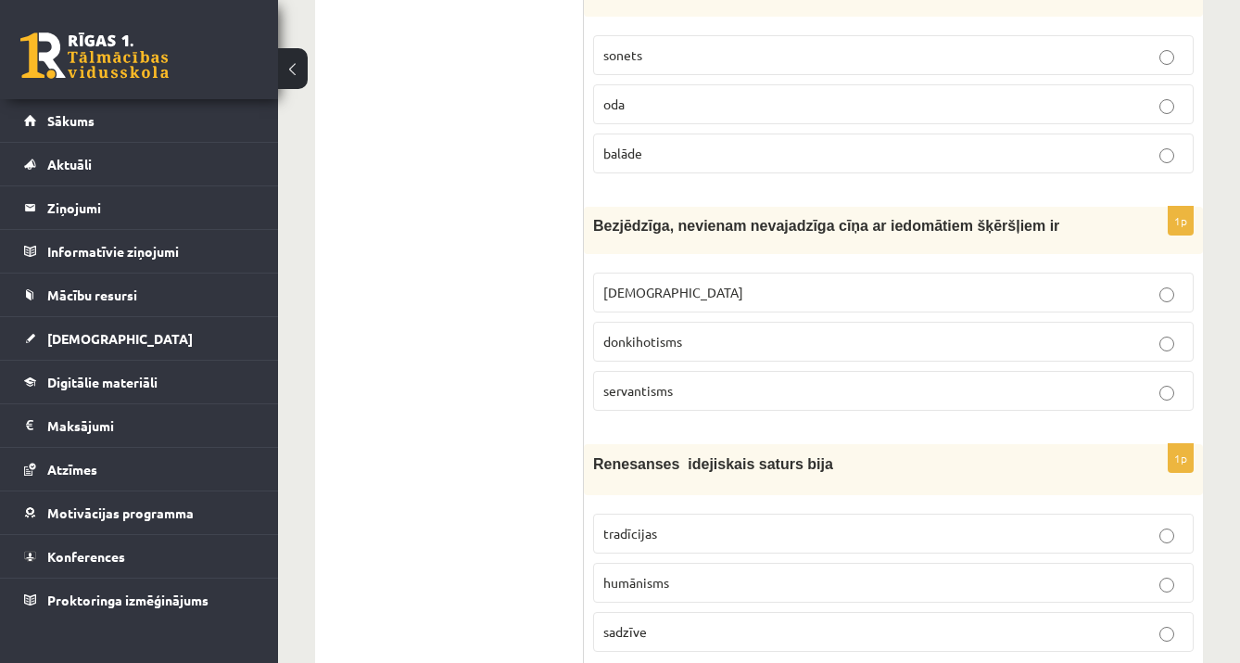
scroll to position [7291, 0]
click at [1121, 334] on p "donkihotisms" at bounding box center [893, 343] width 580 height 19
click at [902, 515] on label "tradīcijas" at bounding box center [893, 535] width 601 height 40
click at [1175, 575] on p "humānisms" at bounding box center [893, 584] width 580 height 19
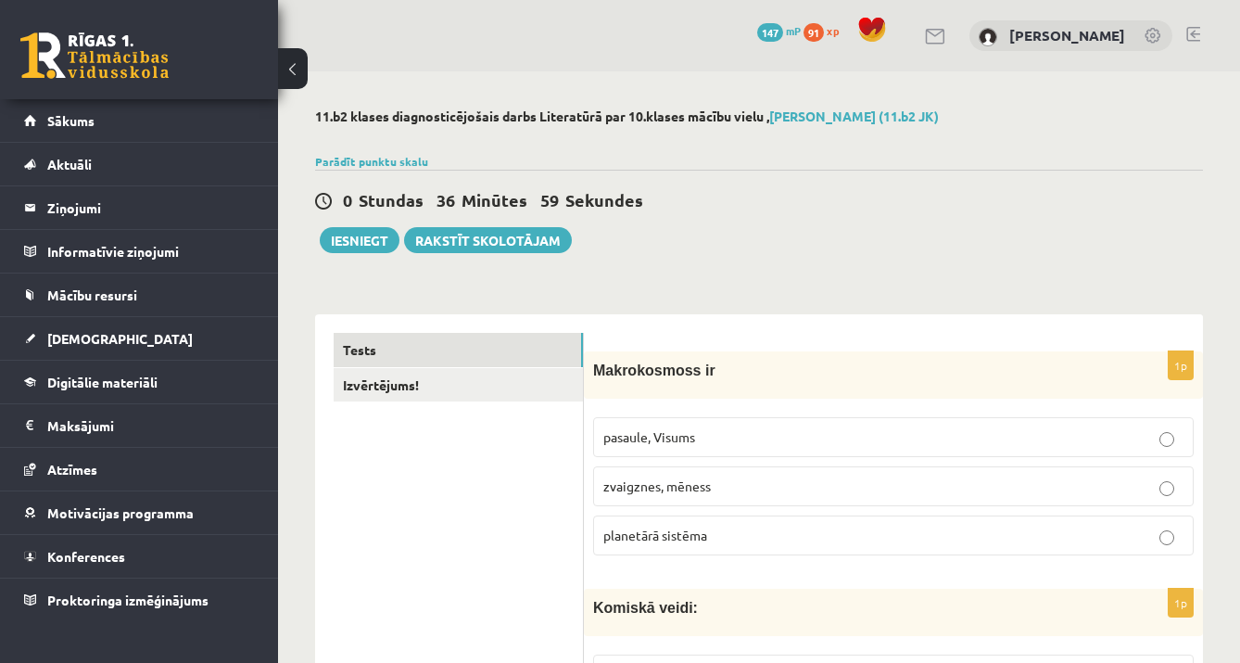
scroll to position [0, 0]
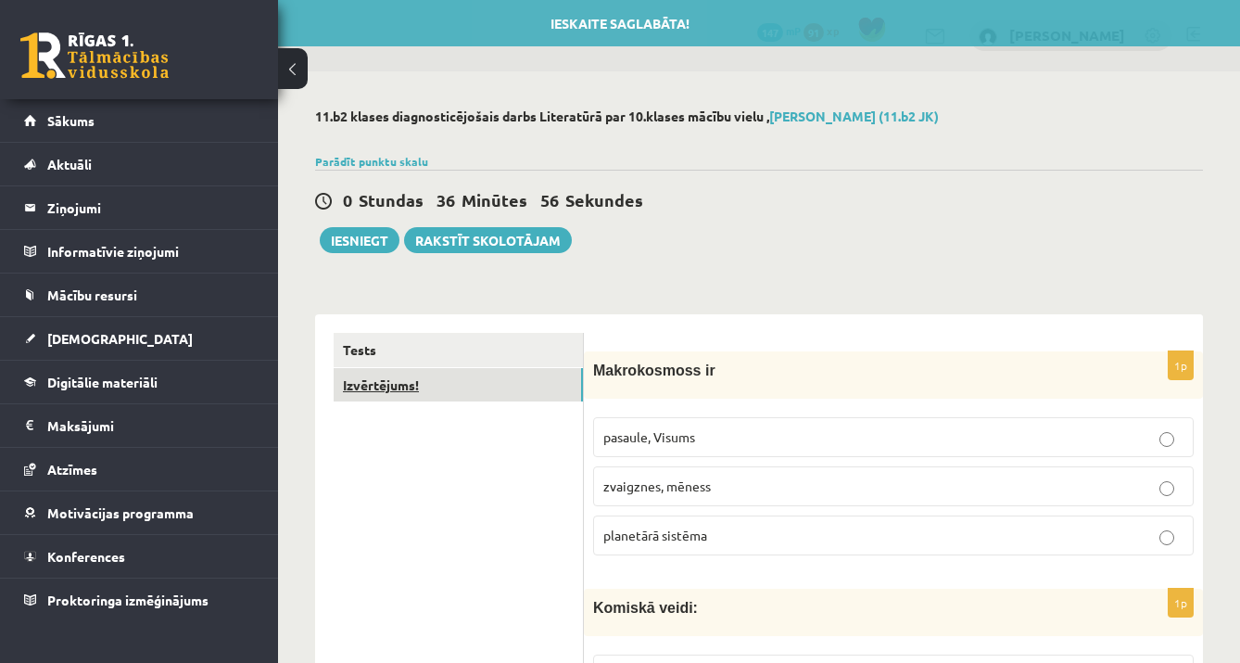
click at [424, 380] on link "Izvērtējums!" at bounding box center [458, 385] width 249 height 34
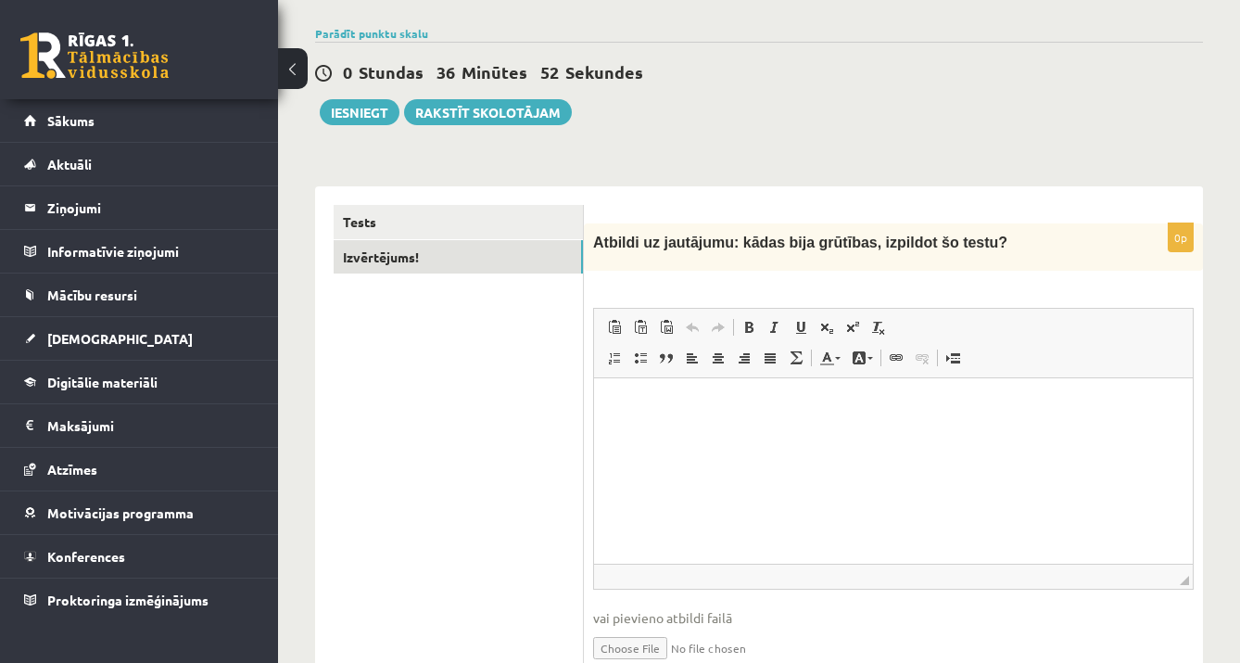
scroll to position [131, 0]
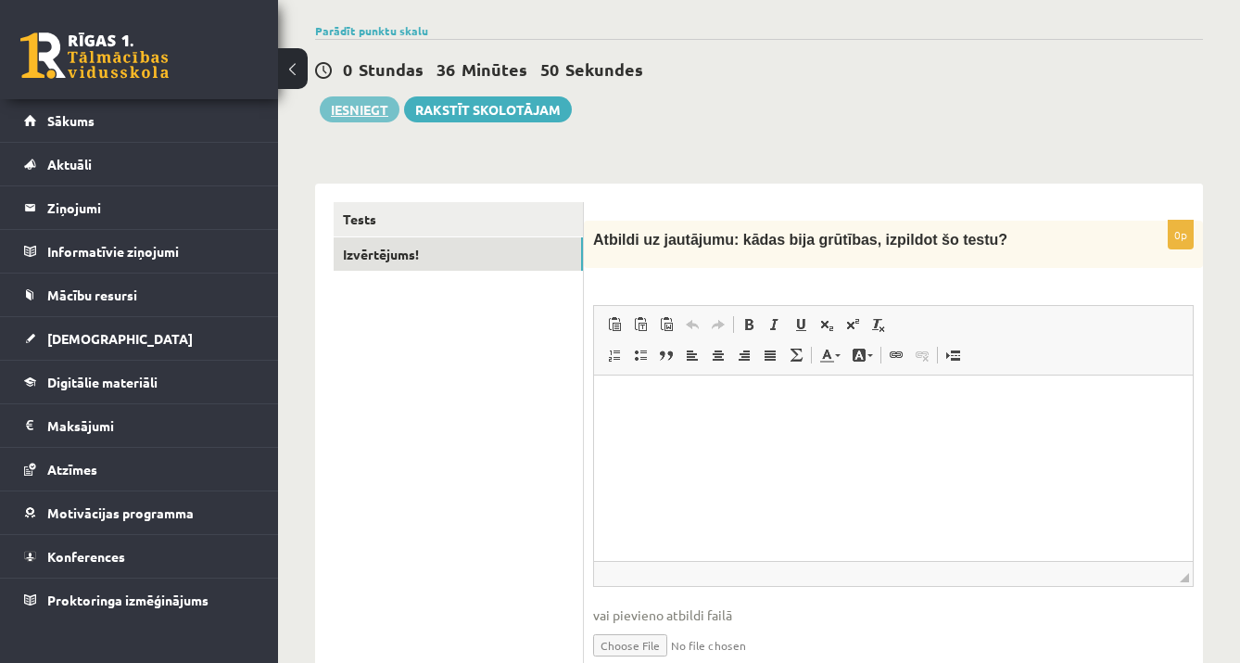
click at [351, 107] on button "Iesniegt" at bounding box center [360, 109] width 80 height 26
